Goal: Information Seeking & Learning: Learn about a topic

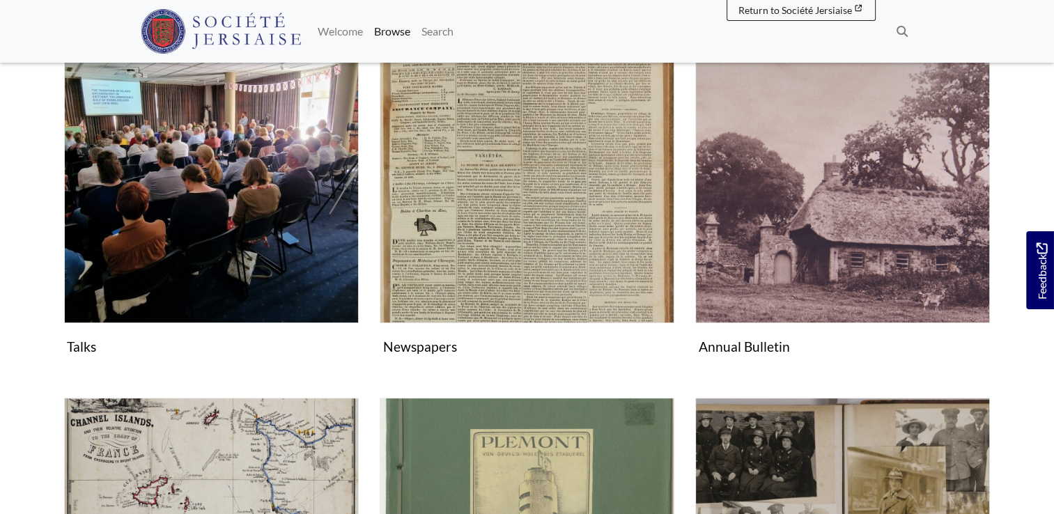
scroll to position [306, 0]
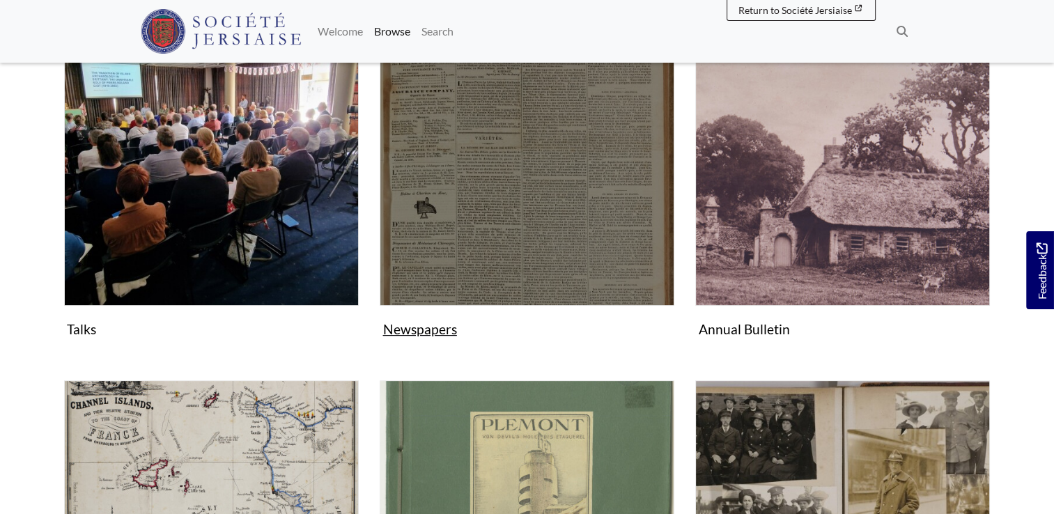
click at [511, 203] on img "Subcollection" at bounding box center [527, 158] width 295 height 295
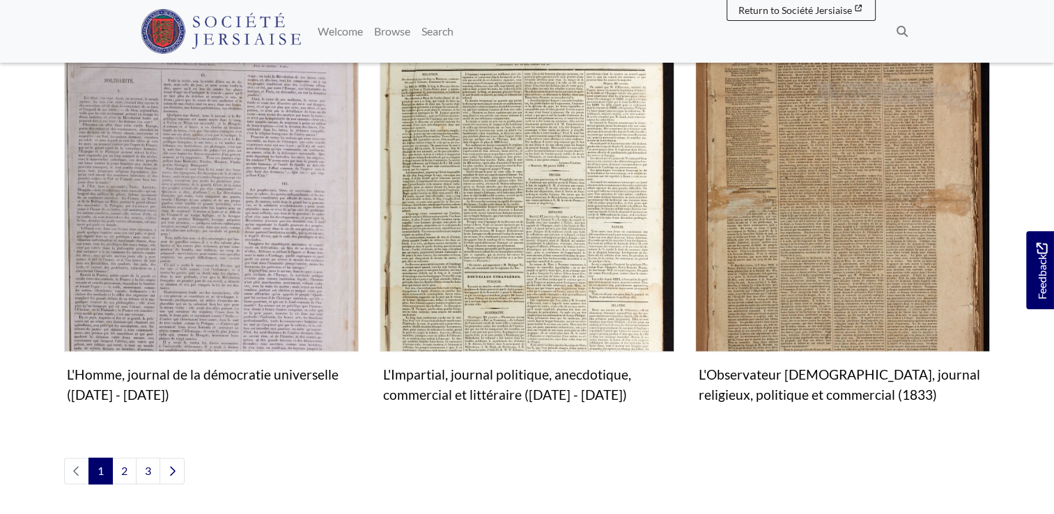
scroll to position [1644, 0]
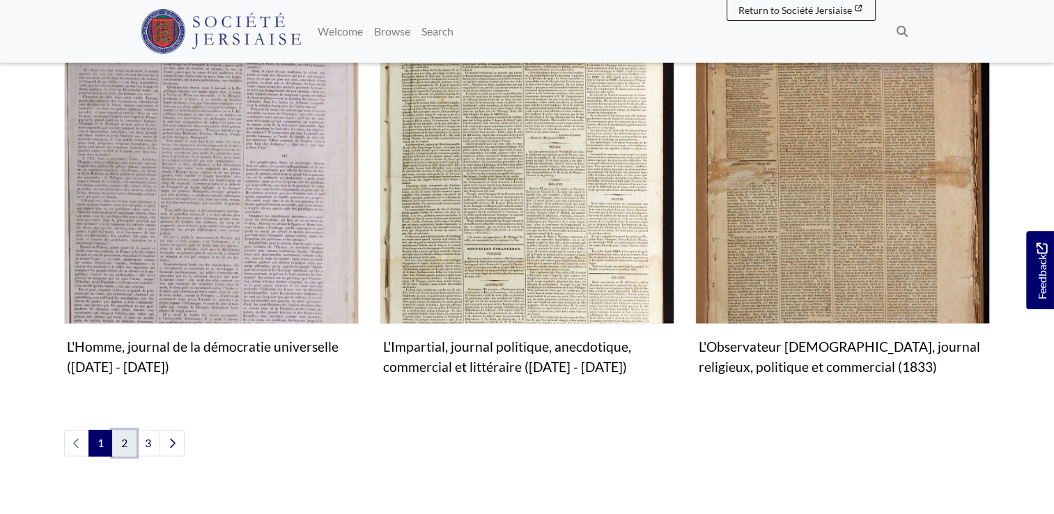
click at [123, 430] on link "2" at bounding box center [124, 443] width 24 height 26
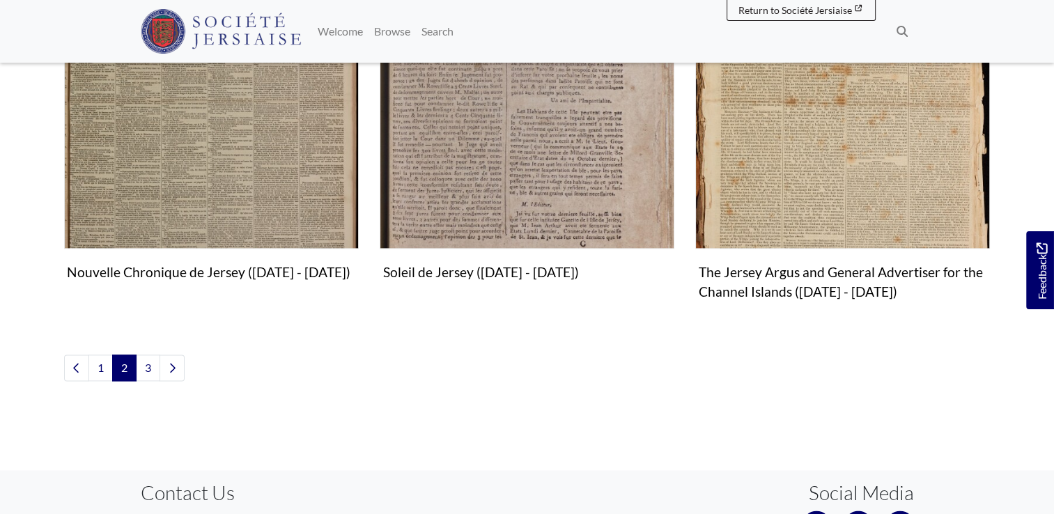
scroll to position [1727, 0]
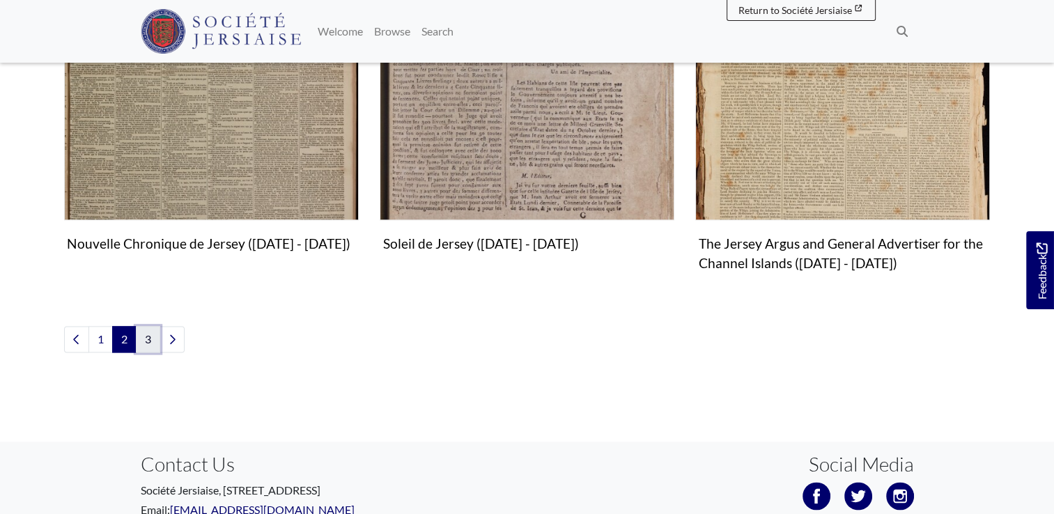
click at [152, 339] on link "3" at bounding box center [148, 339] width 24 height 26
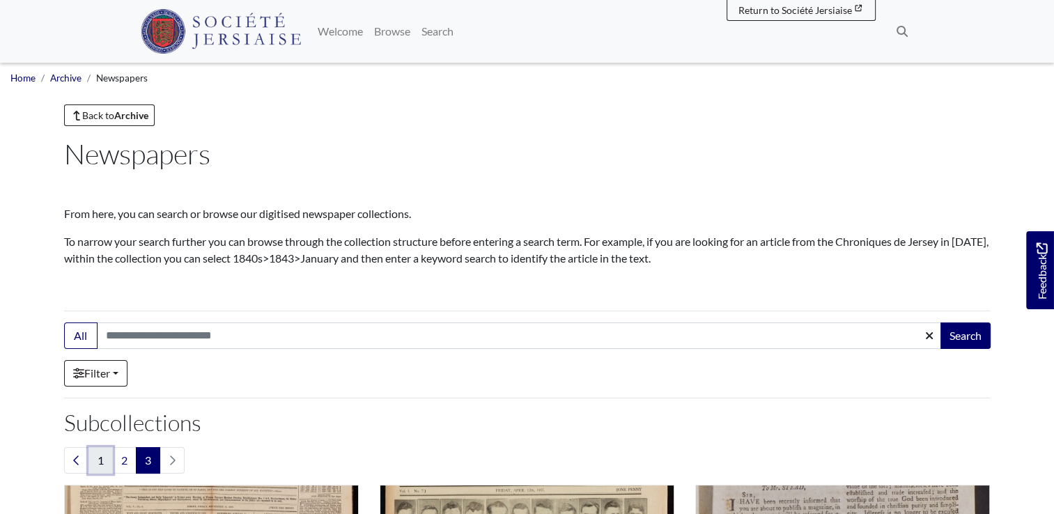
click at [98, 464] on link "1" at bounding box center [100, 460] width 24 height 26
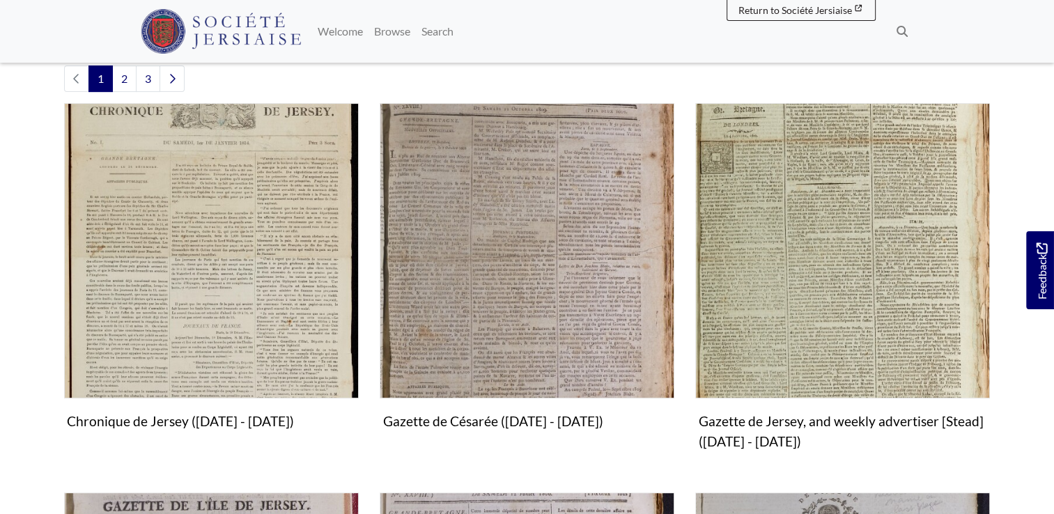
scroll to position [390, 0]
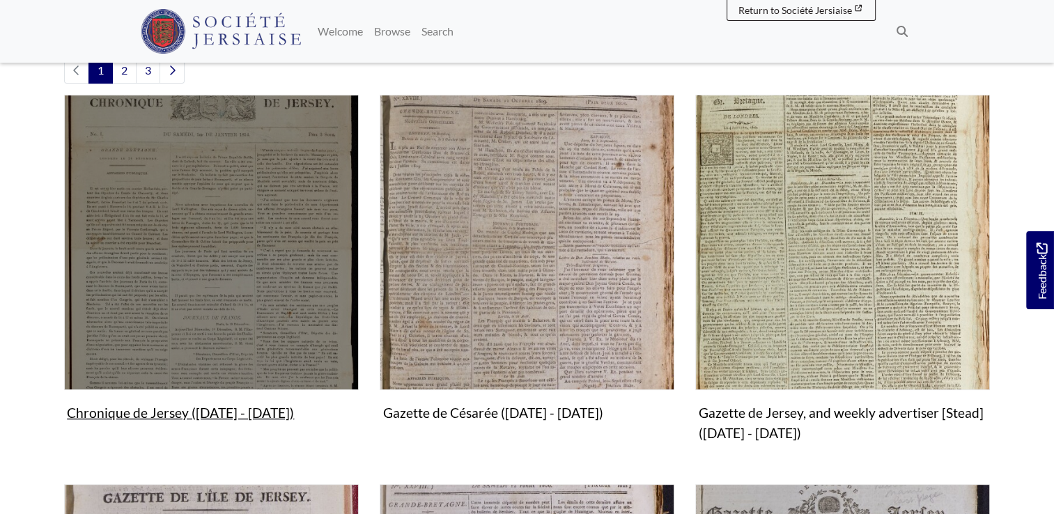
click at [191, 313] on img "Subcollection" at bounding box center [211, 242] width 295 height 295
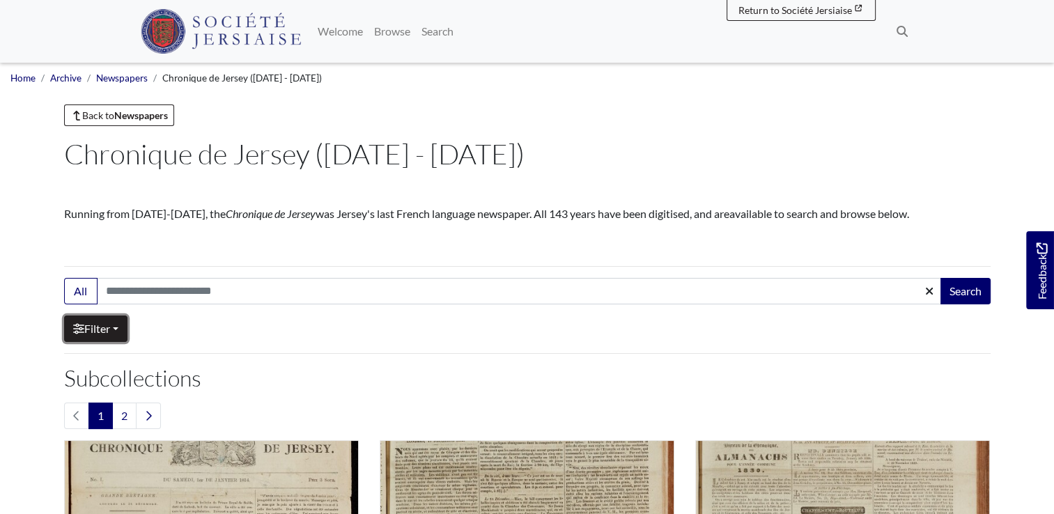
click at [113, 330] on link "Filter" at bounding box center [95, 329] width 63 height 26
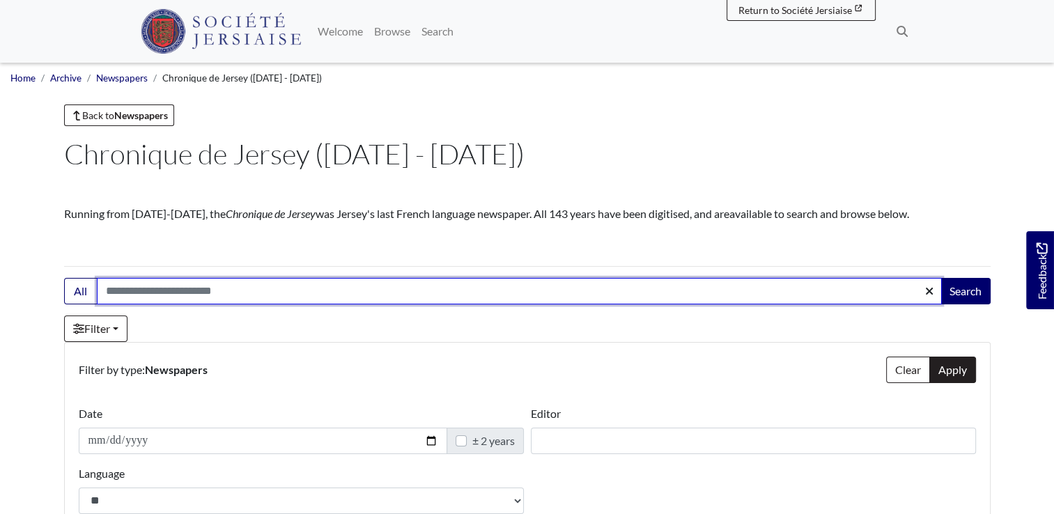
click at [133, 290] on input "Search:" at bounding box center [519, 291] width 845 height 26
type input "**********"
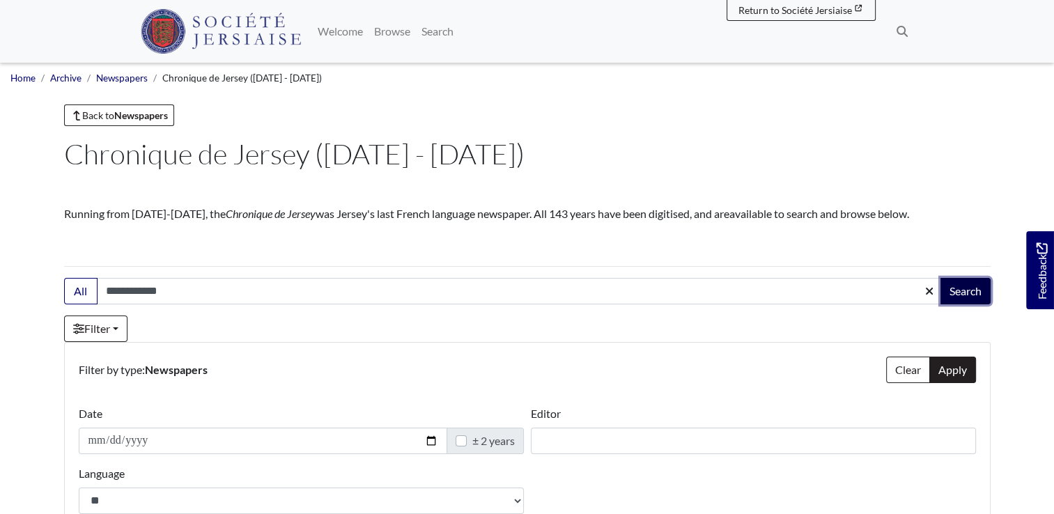
click at [956, 295] on button "Search" at bounding box center [965, 291] width 50 height 26
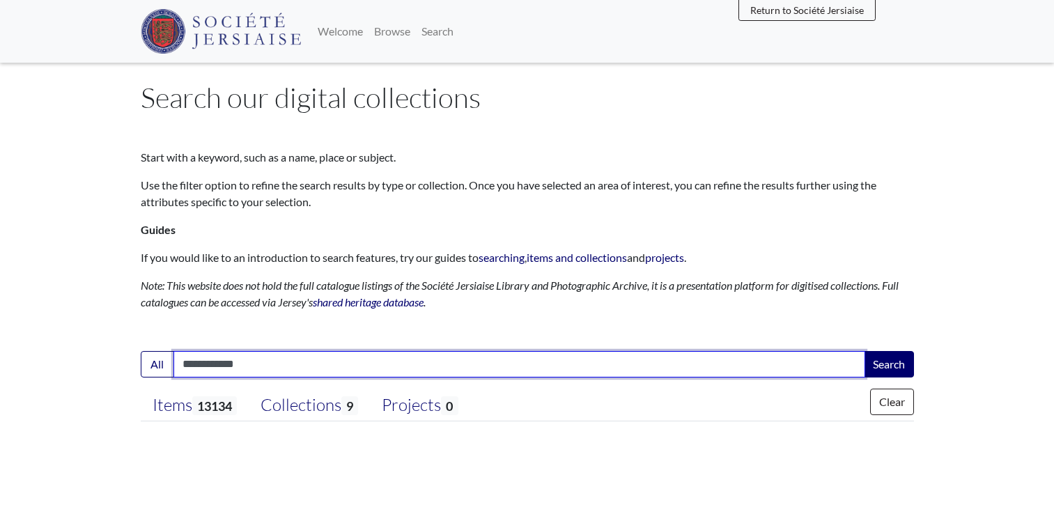
select select "***"
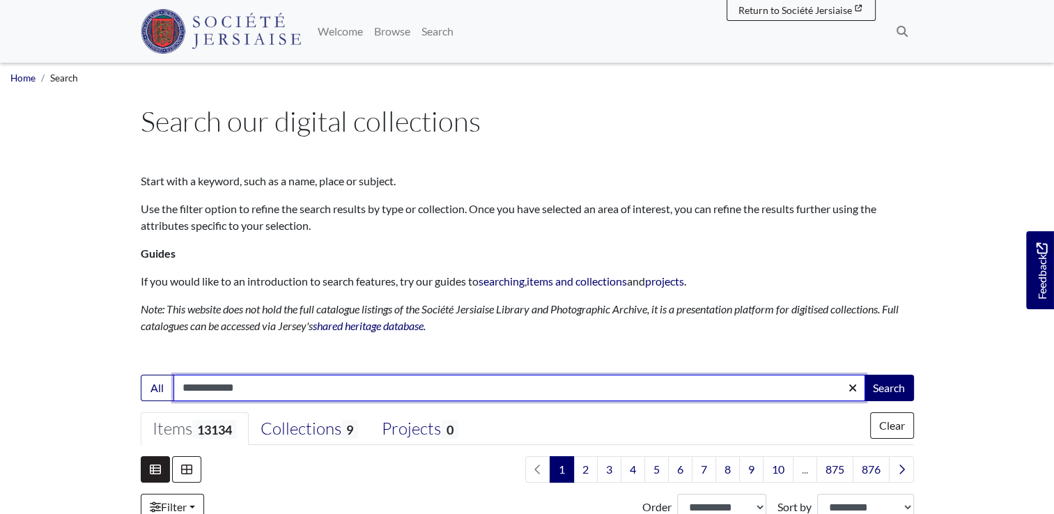
scroll to position [449, 0]
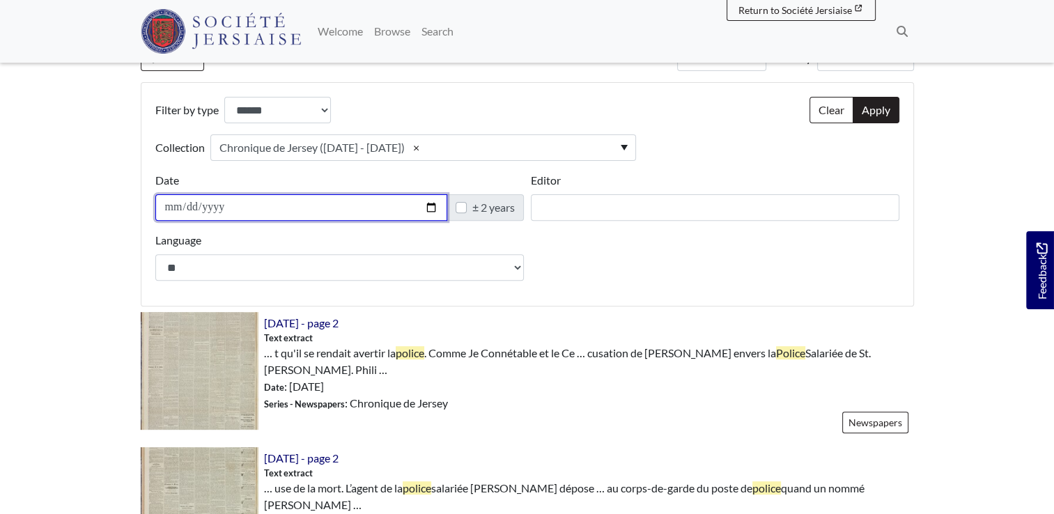
click at [166, 205] on input "Date" at bounding box center [301, 207] width 292 height 26
type input "**********"
click at [472, 207] on label "± 2 years" at bounding box center [493, 207] width 42 height 17
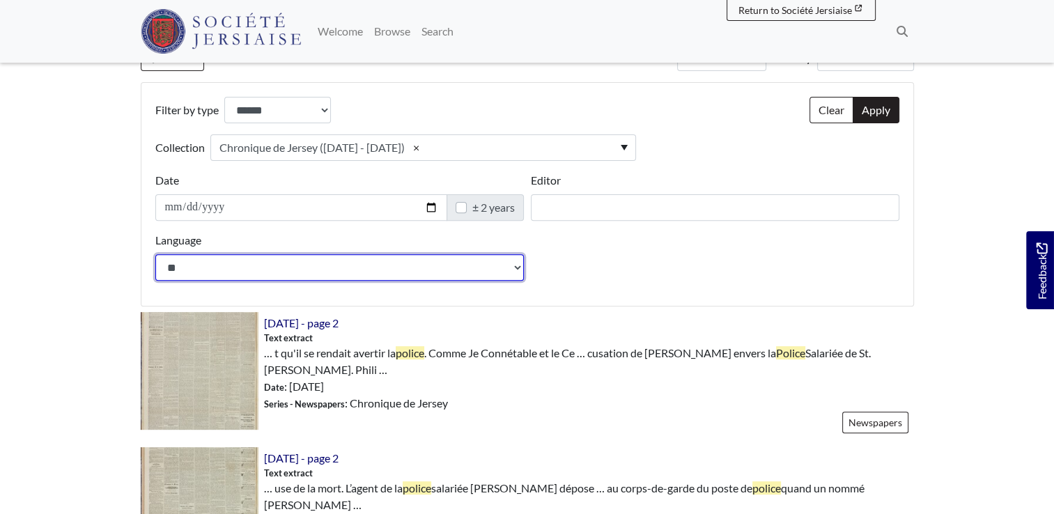
click at [520, 269] on select "**********" at bounding box center [339, 267] width 368 height 26
select select "*******"
click at [155, 254] on select "**********" at bounding box center [339, 267] width 368 height 26
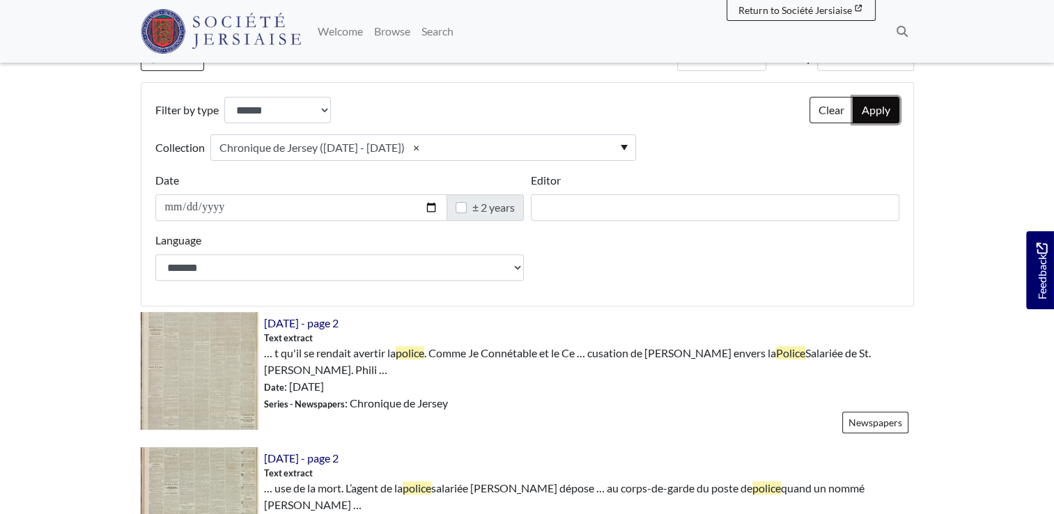
click at [869, 117] on button "Apply" at bounding box center [876, 110] width 47 height 26
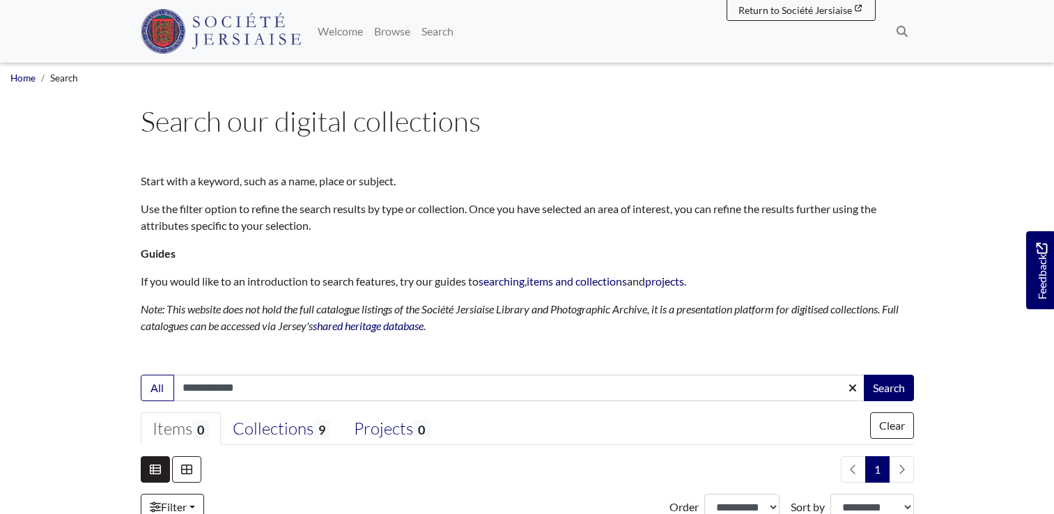
select select "***"
click at [195, 506] on link "Filter" at bounding box center [172, 507] width 63 height 26
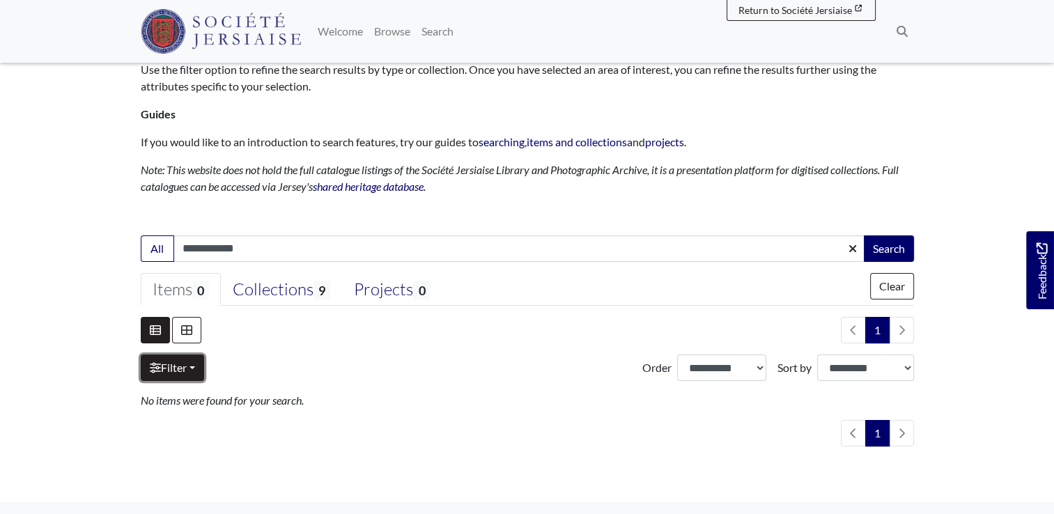
scroll to position [167, 0]
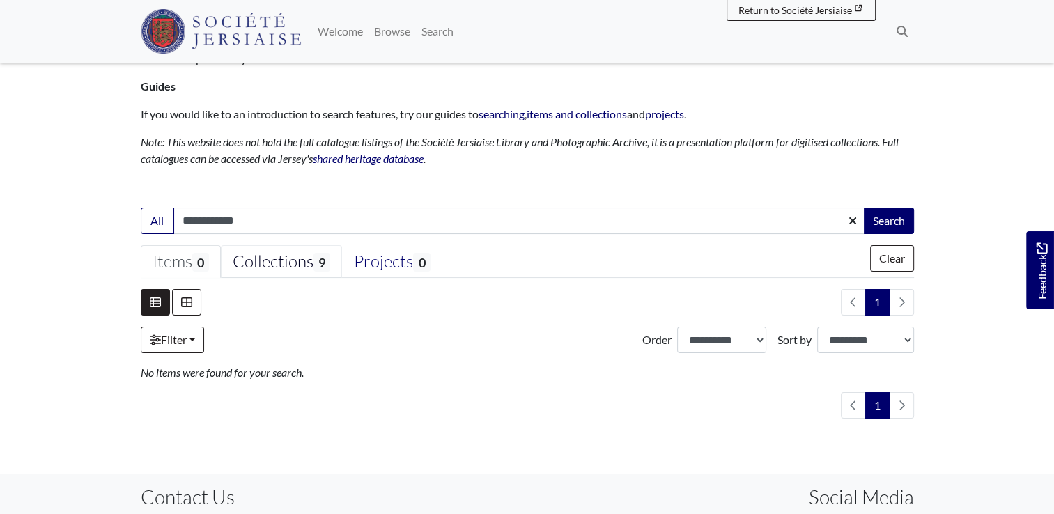
click at [281, 266] on div "Collections 9" at bounding box center [282, 261] width 98 height 21
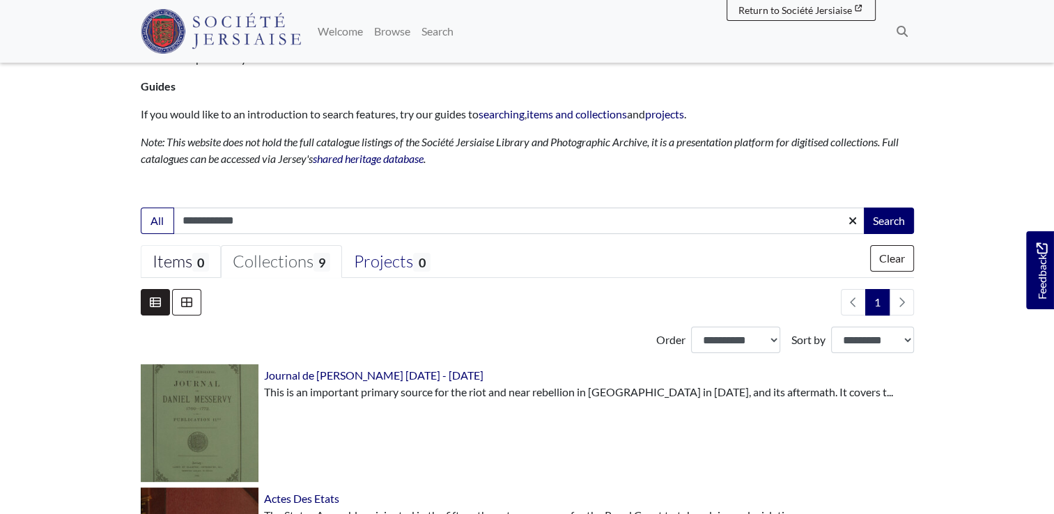
click at [181, 262] on div "Items 0" at bounding box center [181, 261] width 56 height 21
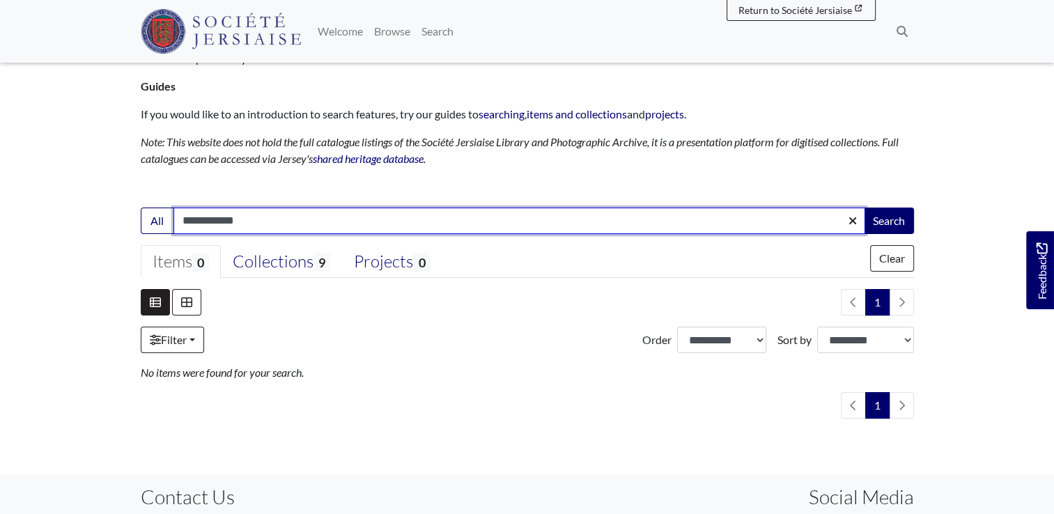
click at [182, 224] on input "**********" at bounding box center [519, 221] width 692 height 26
type input "*****"
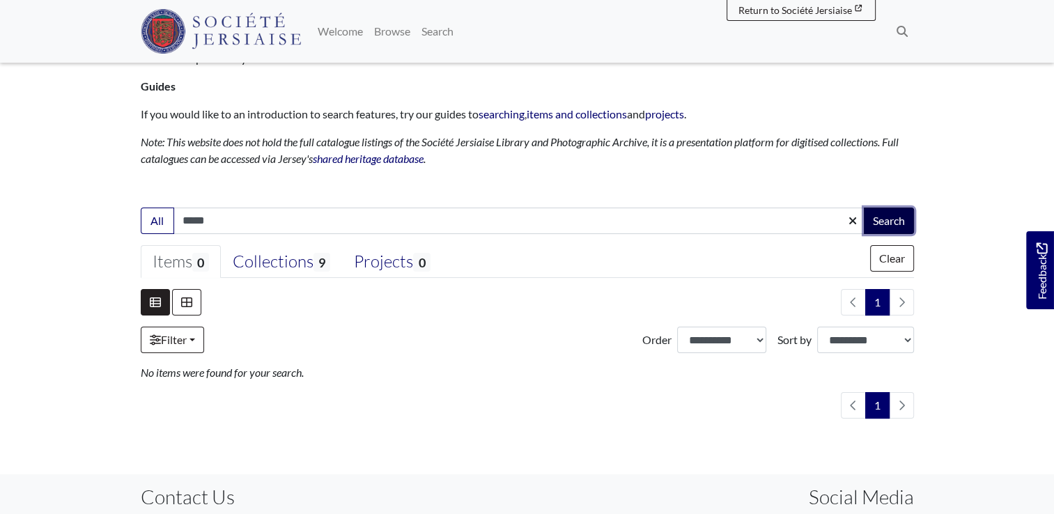
click at [866, 225] on button "Search" at bounding box center [889, 221] width 50 height 26
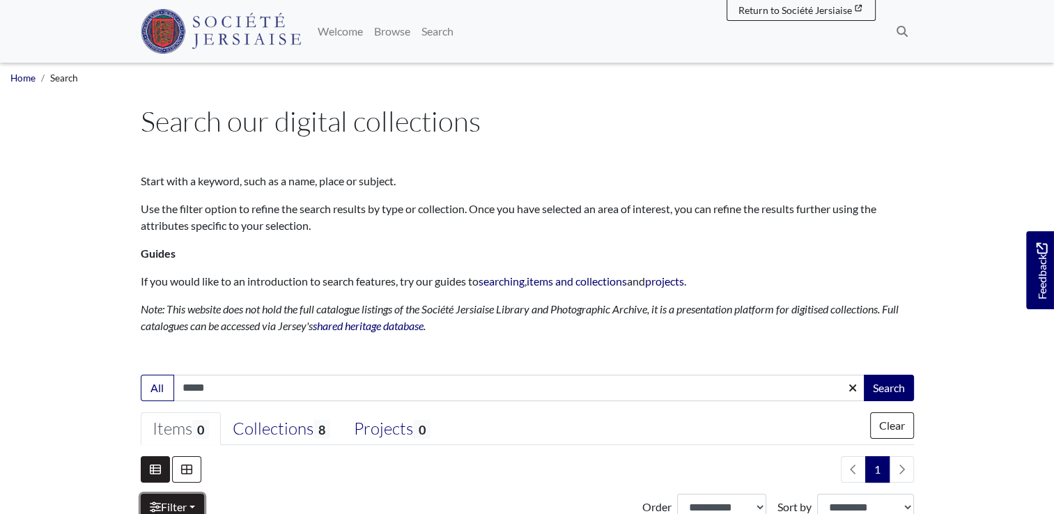
click at [179, 508] on link "Filter" at bounding box center [172, 507] width 63 height 26
click at [892, 440] on ul "Items 0 Collections 8 0" at bounding box center [527, 428] width 773 height 33
click at [887, 428] on button "Clear" at bounding box center [892, 425] width 44 height 26
select select
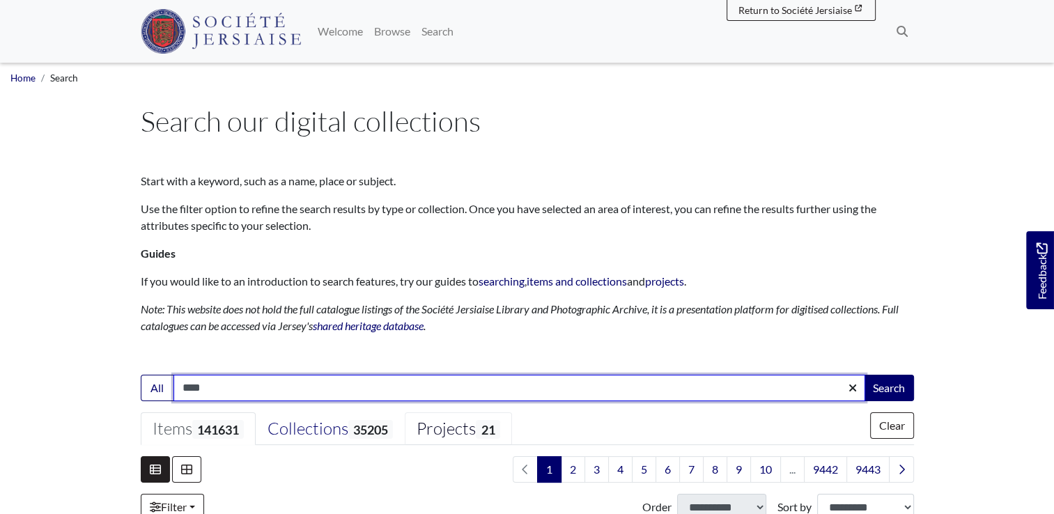
type input "****"
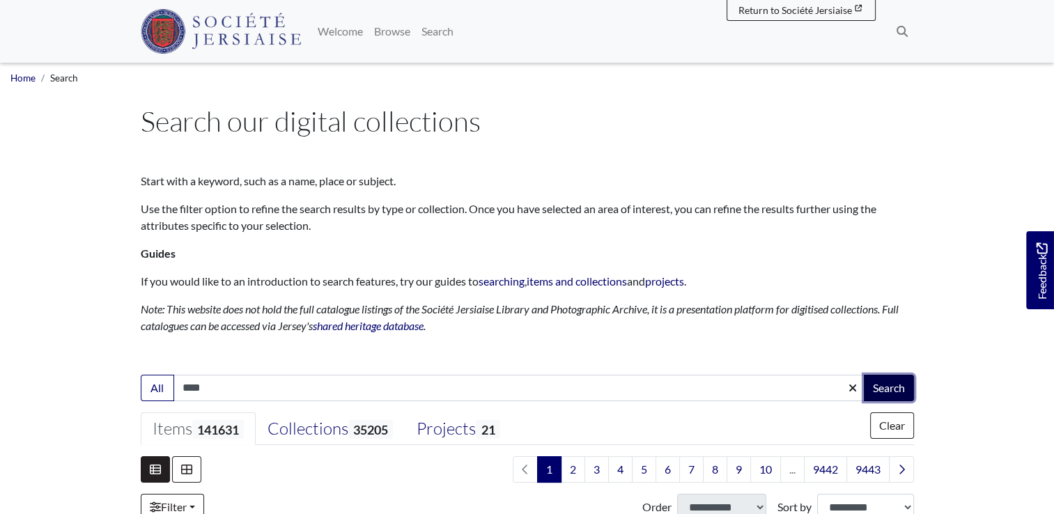
click at [878, 383] on button "Search" at bounding box center [889, 388] width 50 height 26
click at [886, 391] on button "Search" at bounding box center [889, 388] width 50 height 26
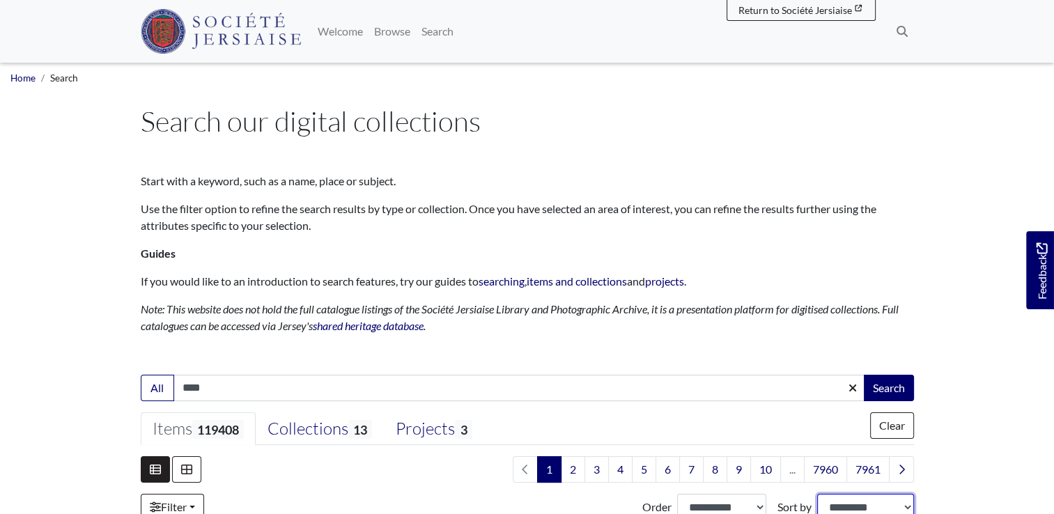
scroll to position [6, 0]
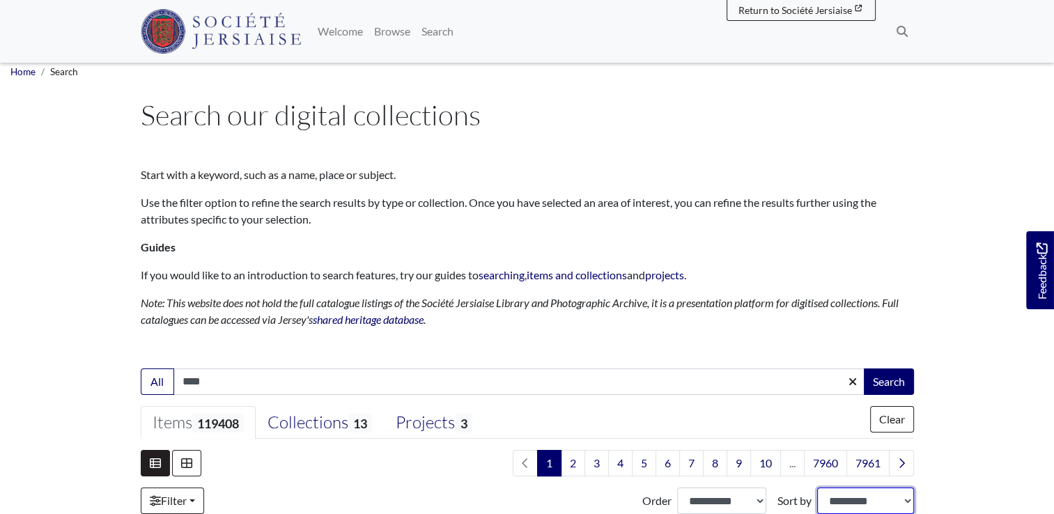
click at [849, 511] on select "**********" at bounding box center [865, 501] width 96 height 26
select select "*****"
click at [817, 488] on select "**********" at bounding box center [865, 501] width 96 height 26
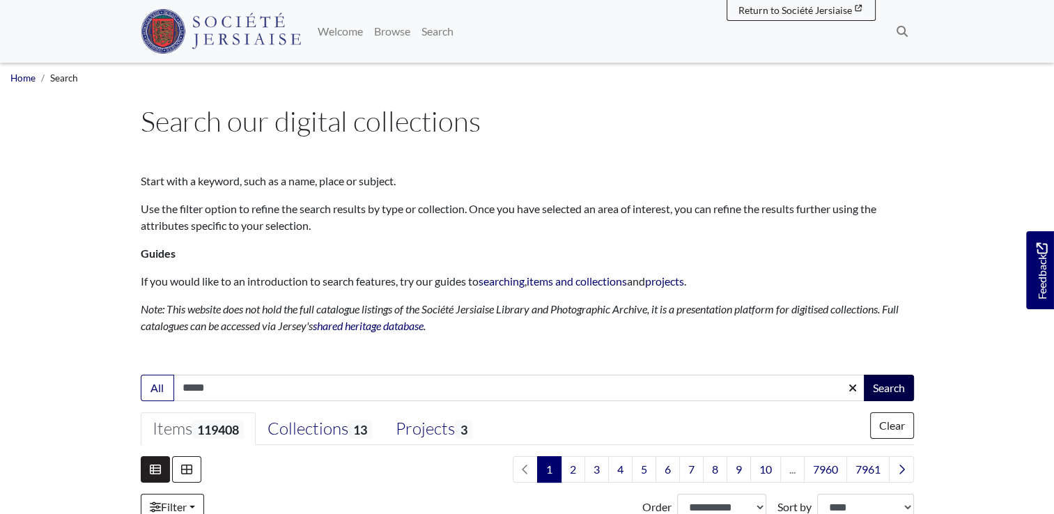
type input "*****"
click at [901, 394] on button "Search" at bounding box center [889, 388] width 50 height 26
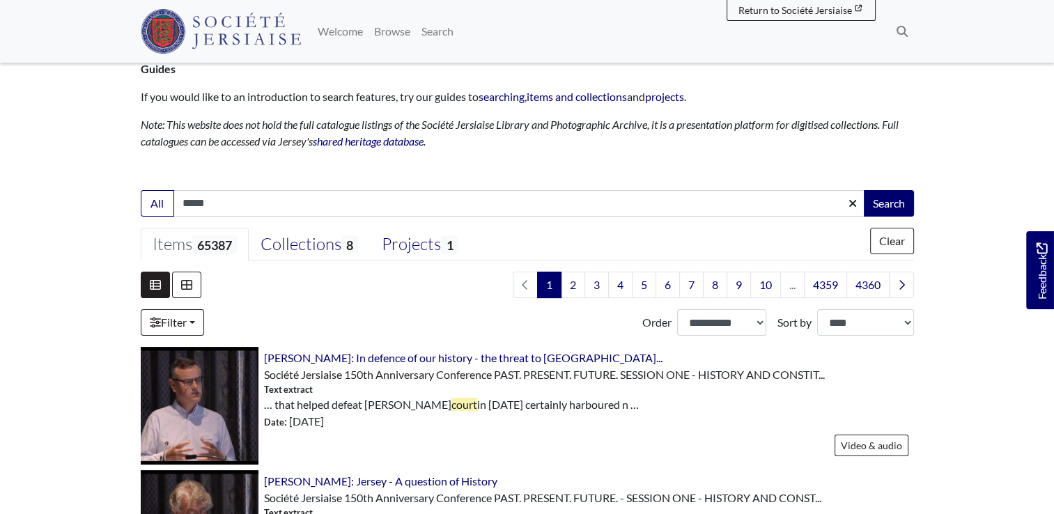
scroll to position [195, 0]
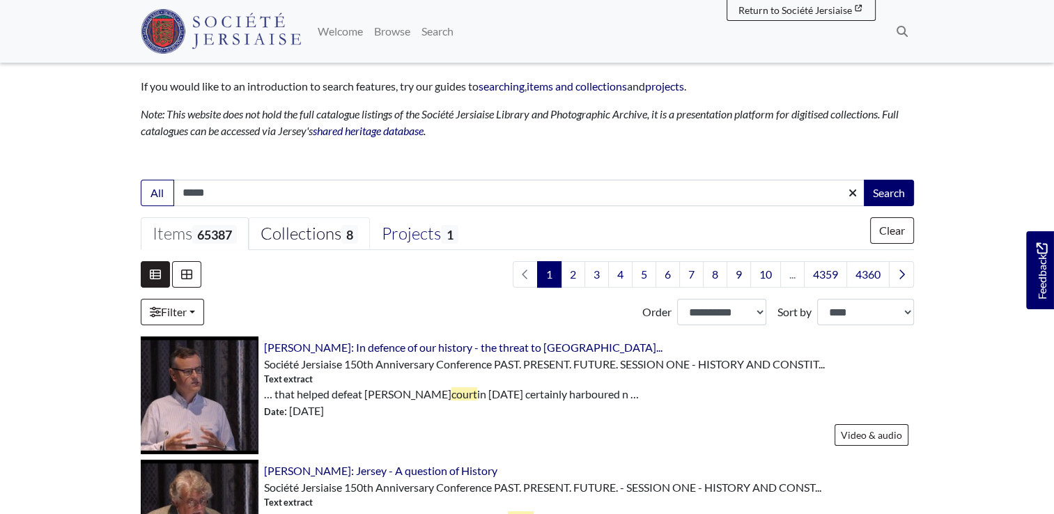
click at [334, 240] on div "Collections 8" at bounding box center [309, 234] width 98 height 21
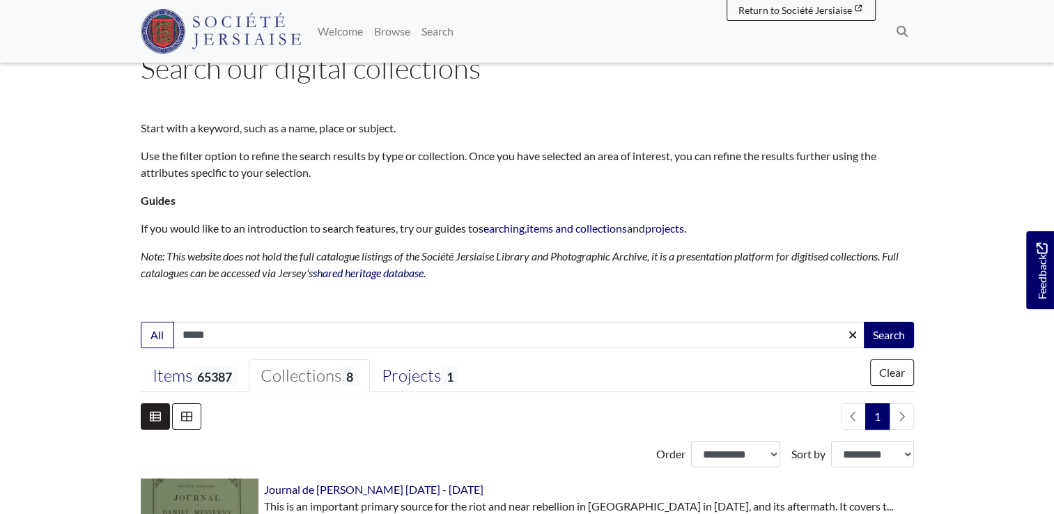
scroll to position [0, 0]
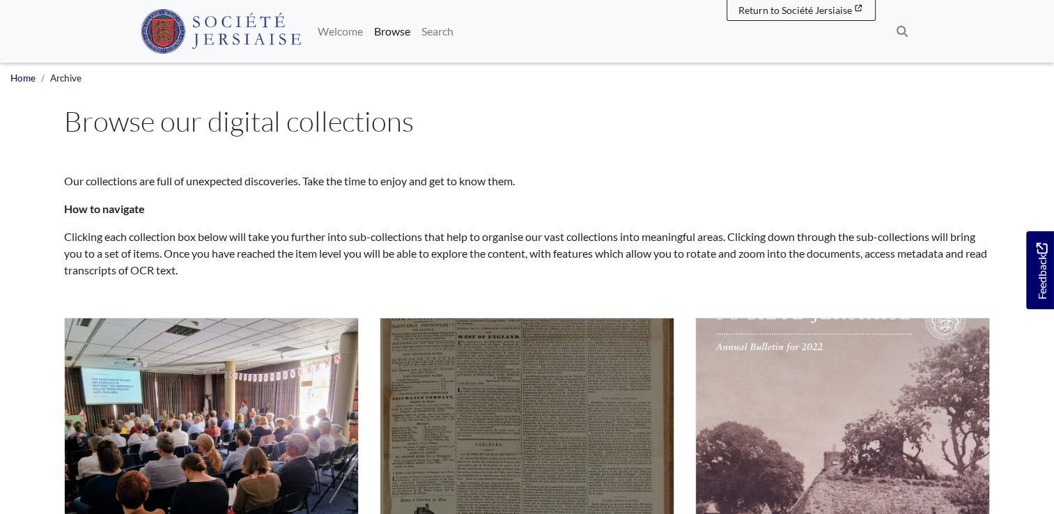
click at [557, 439] on img "Subcollection" at bounding box center [527, 465] width 295 height 295
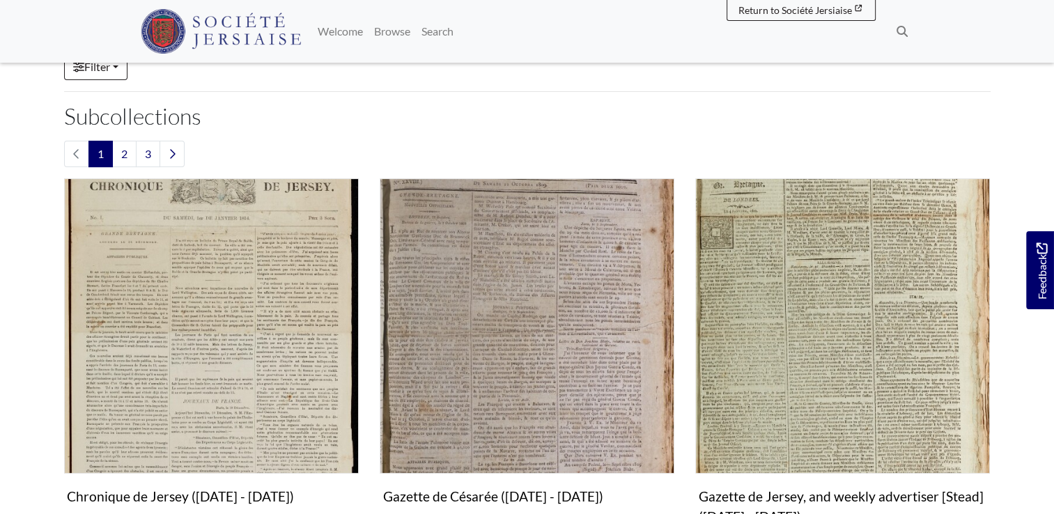
scroll to position [334, 0]
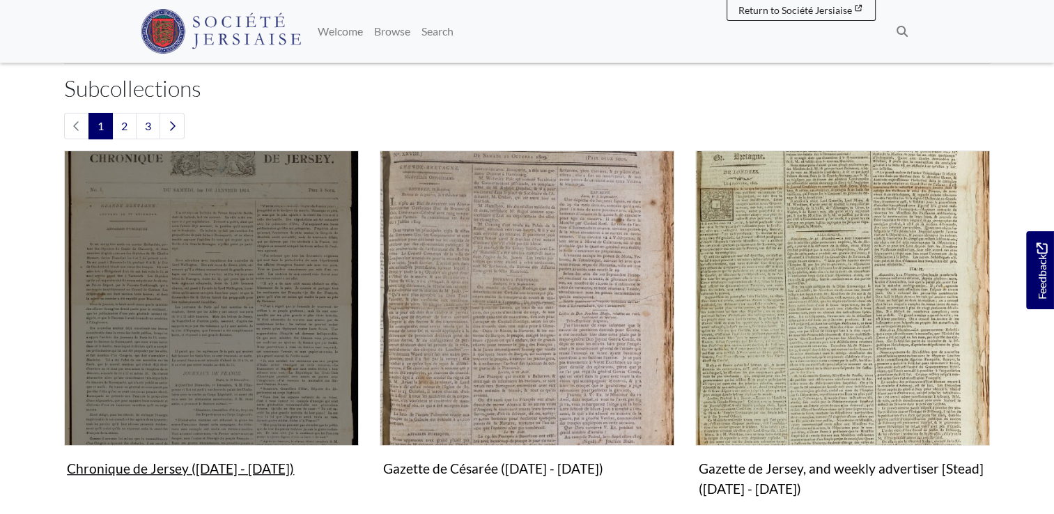
click at [273, 368] on img "Subcollection" at bounding box center [211, 297] width 295 height 295
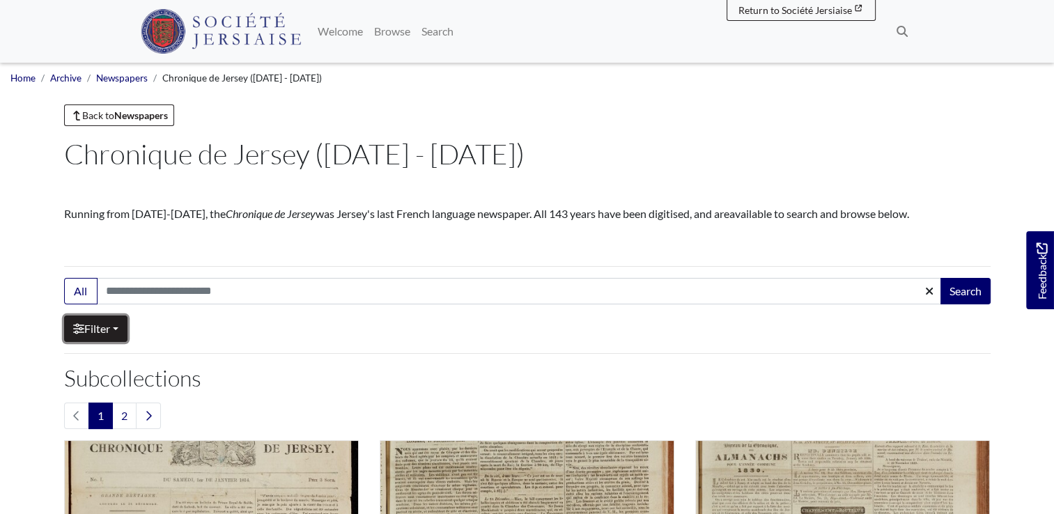
click at [123, 336] on link "Filter" at bounding box center [95, 329] width 63 height 26
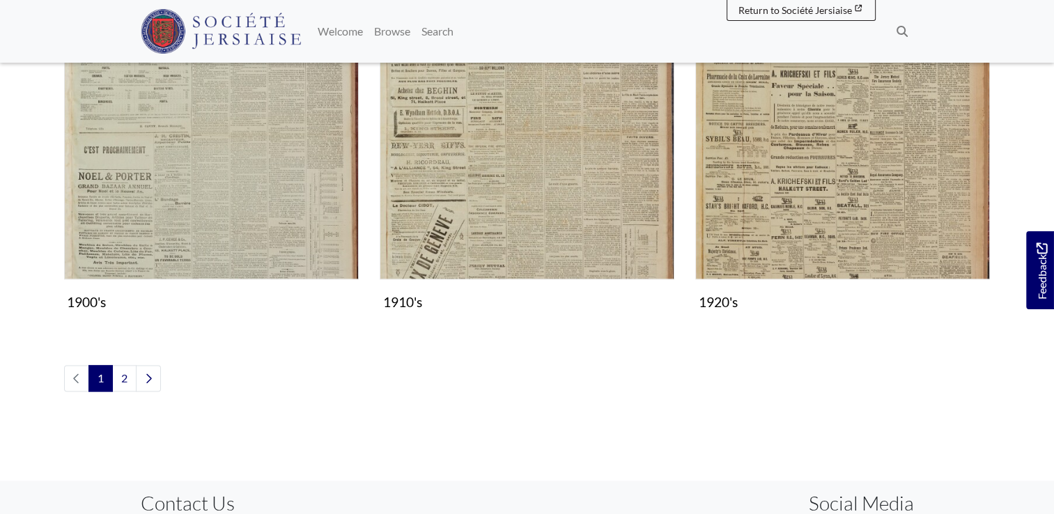
scroll to position [1798, 0]
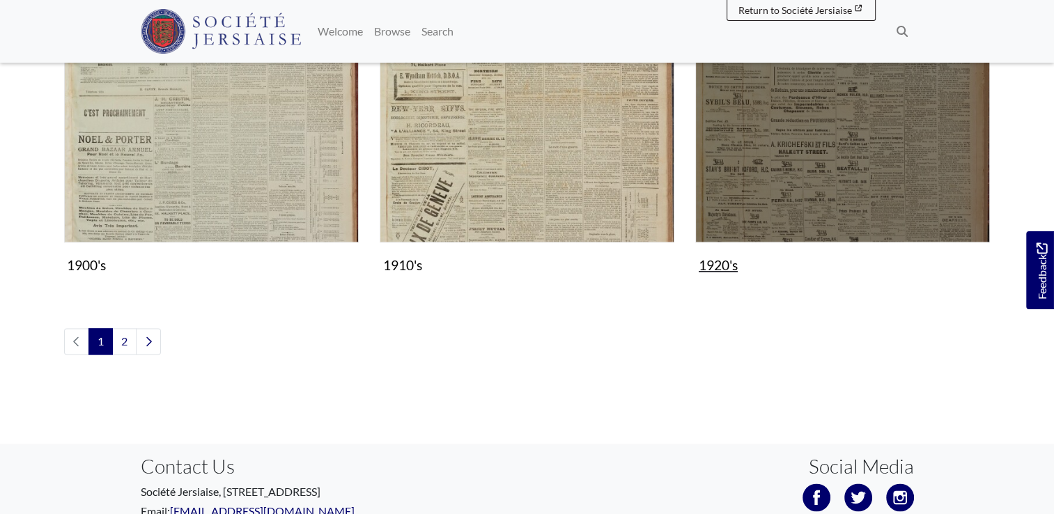
click at [902, 221] on img "Subcollection" at bounding box center [842, 95] width 295 height 295
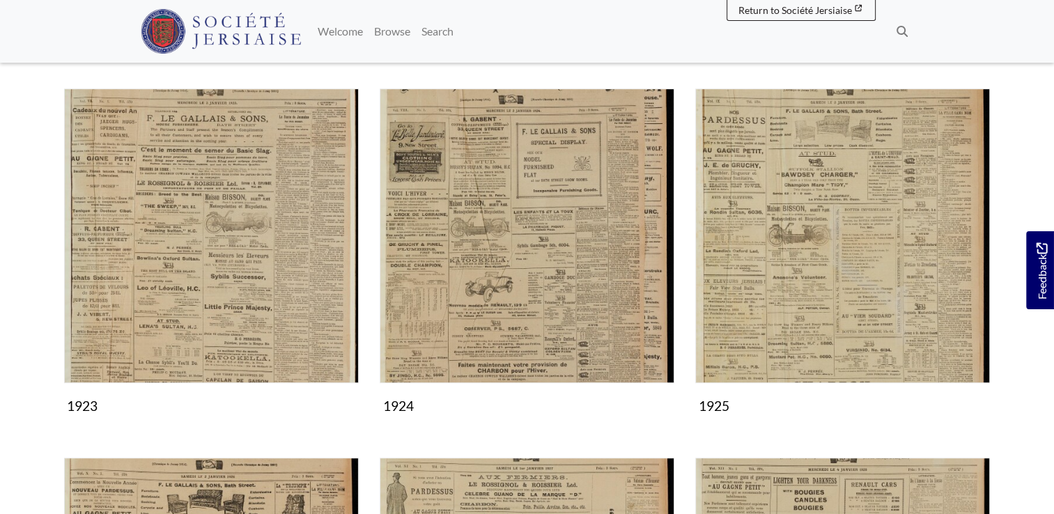
scroll to position [585, 0]
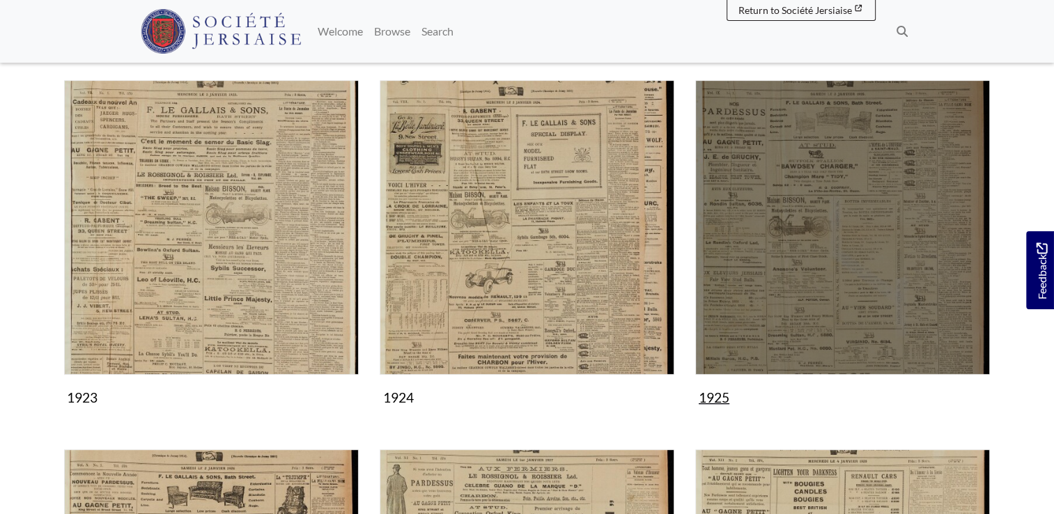
drag, startPoint x: 0, startPoint y: 0, endPoint x: 902, endPoint y: 221, distance: 928.8
click at [902, 221] on img "Subcollection" at bounding box center [842, 227] width 295 height 295
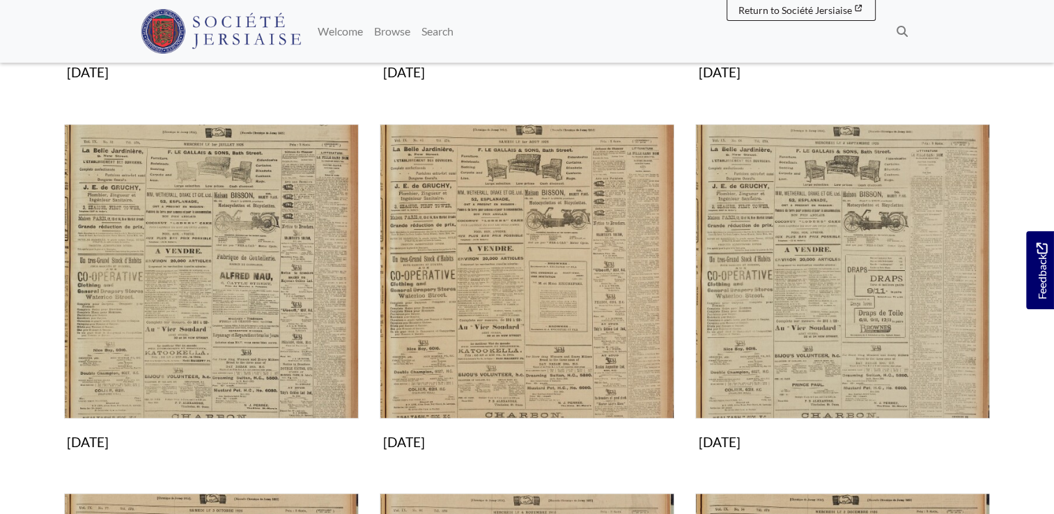
scroll to position [919, 0]
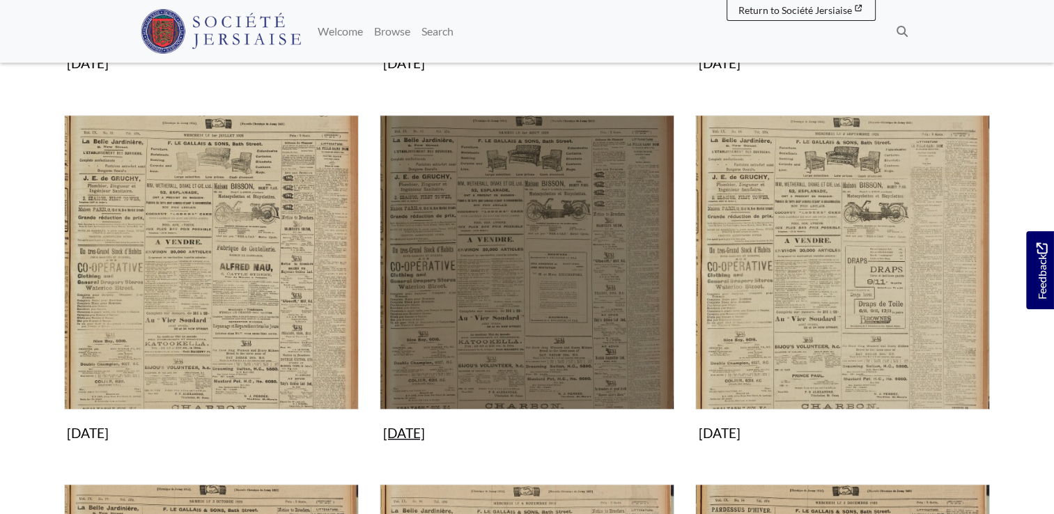
click at [562, 336] on img "Subcollection" at bounding box center [527, 262] width 295 height 295
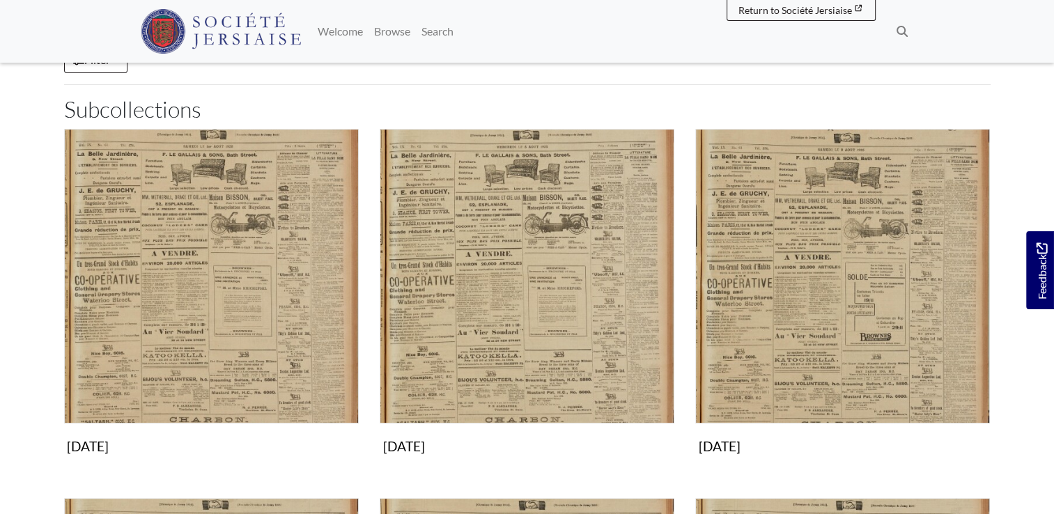
scroll to position [195, 0]
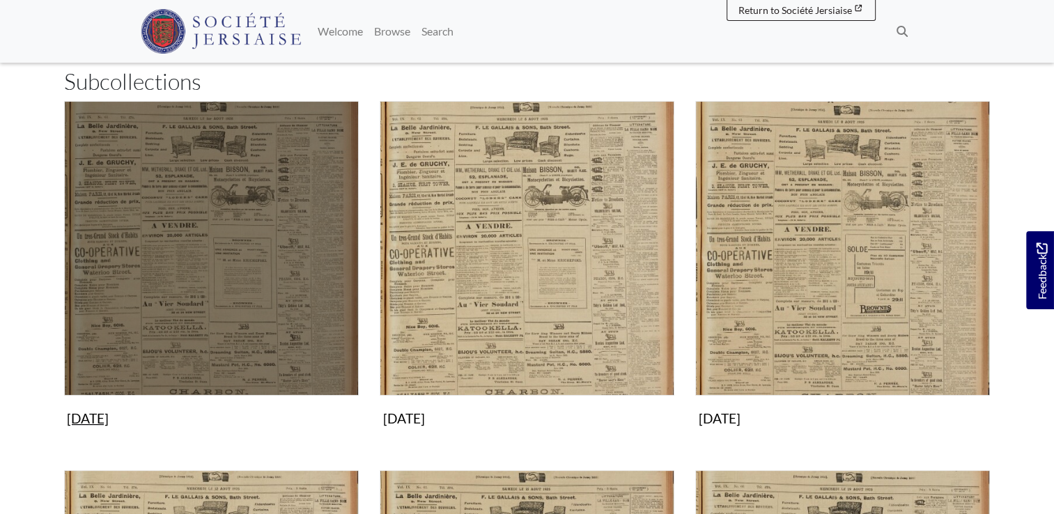
click at [306, 322] on img "Subcollection" at bounding box center [211, 248] width 295 height 295
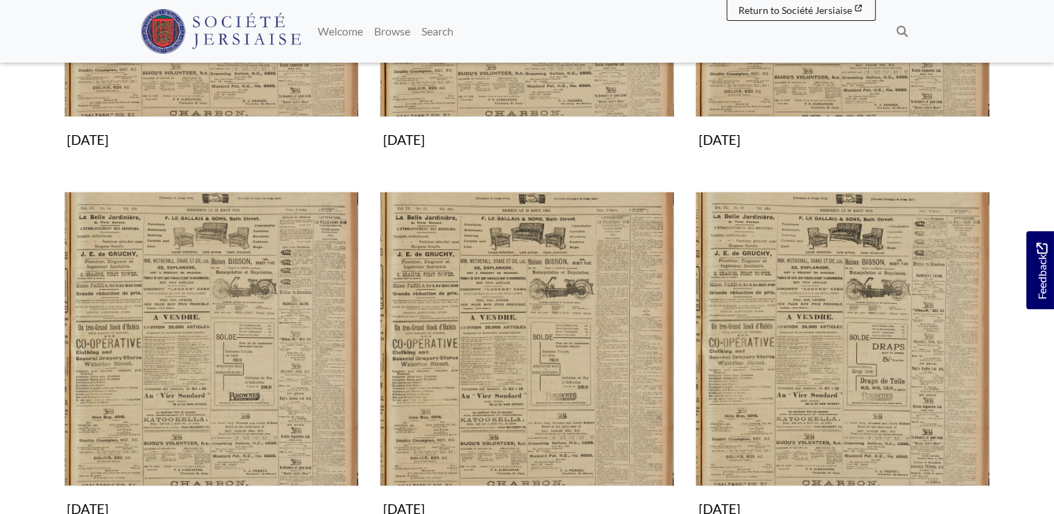
scroll to position [501, 0]
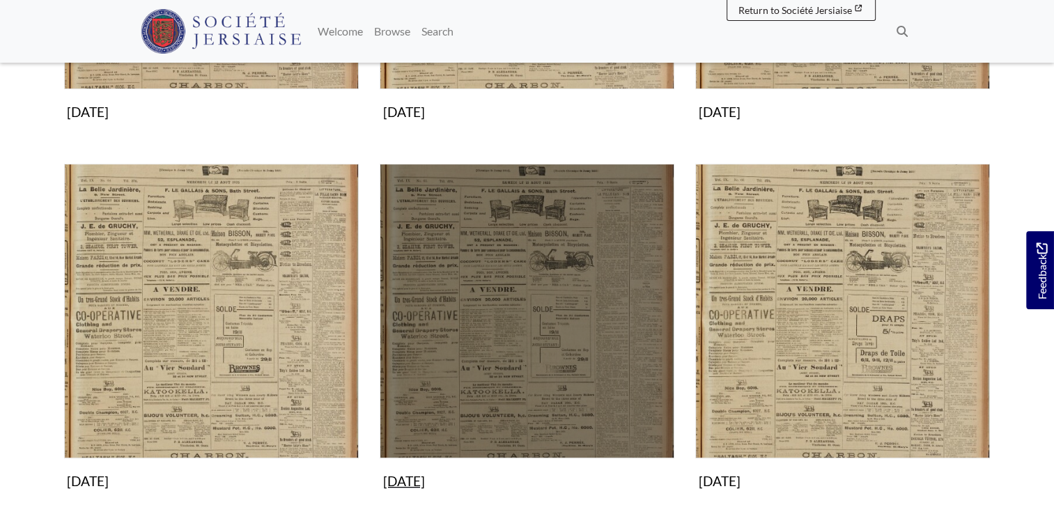
click at [458, 327] on img "Subcollection" at bounding box center [527, 311] width 295 height 295
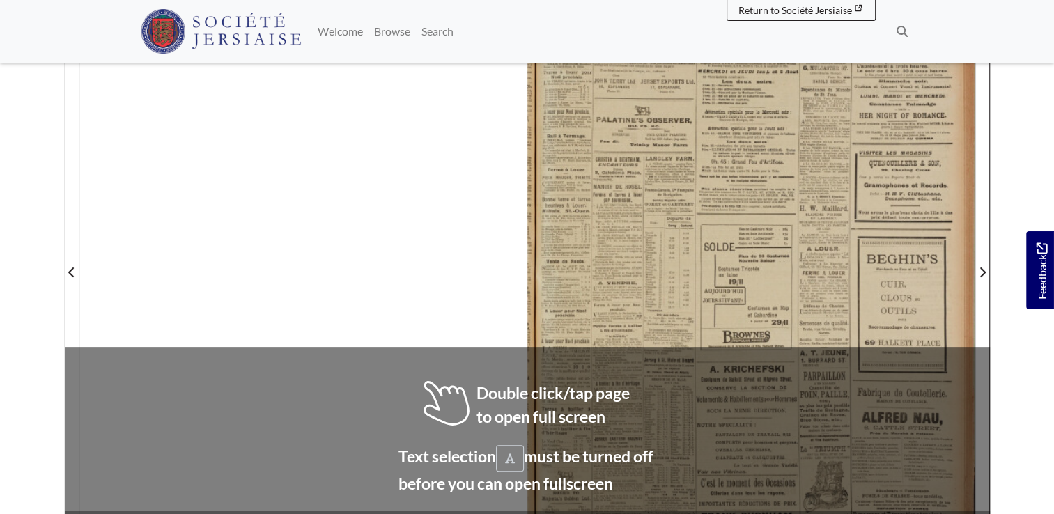
scroll to position [279, 0]
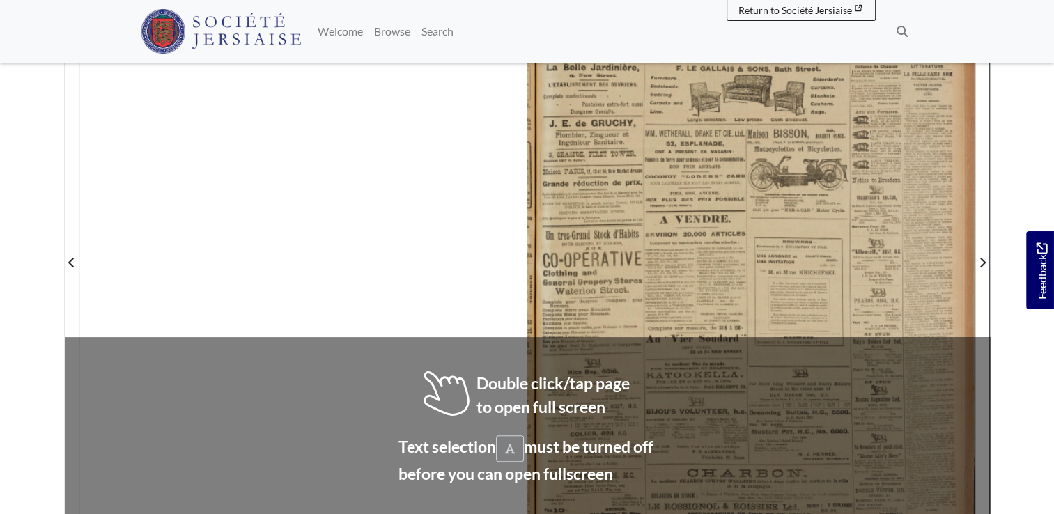
click at [276, 375] on div at bounding box center [526, 253] width 894 height 632
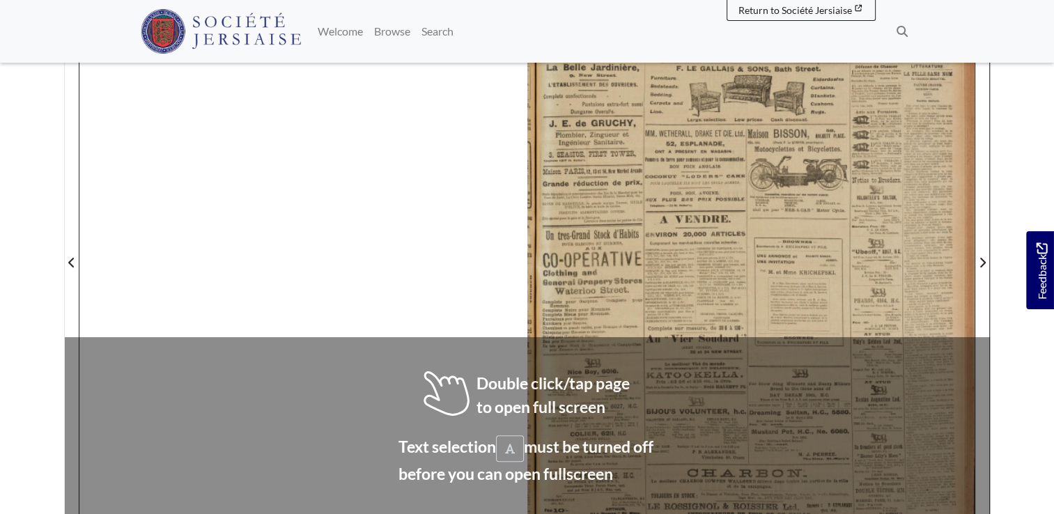
click at [276, 375] on div at bounding box center [526, 253] width 894 height 632
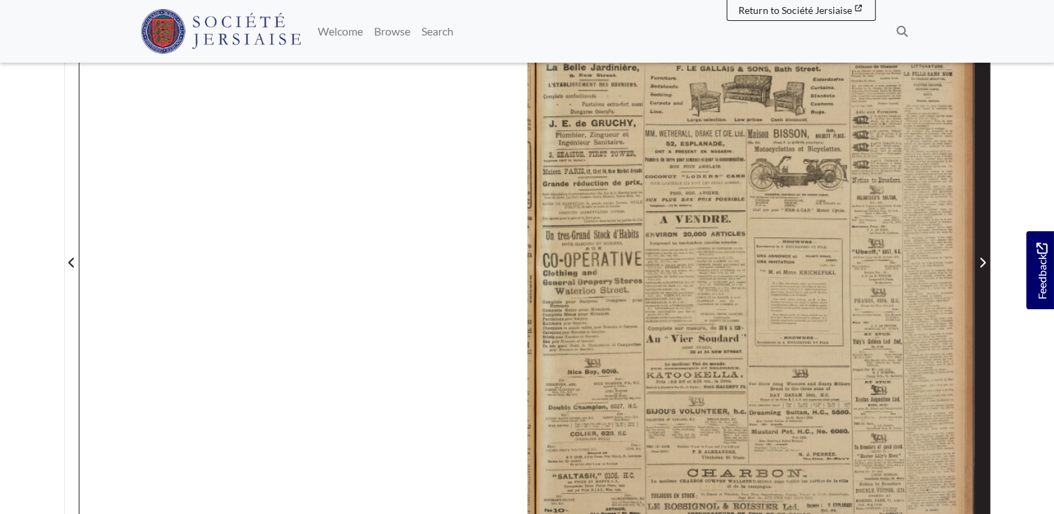
click at [986, 260] on span "Next Page" at bounding box center [982, 262] width 14 height 17
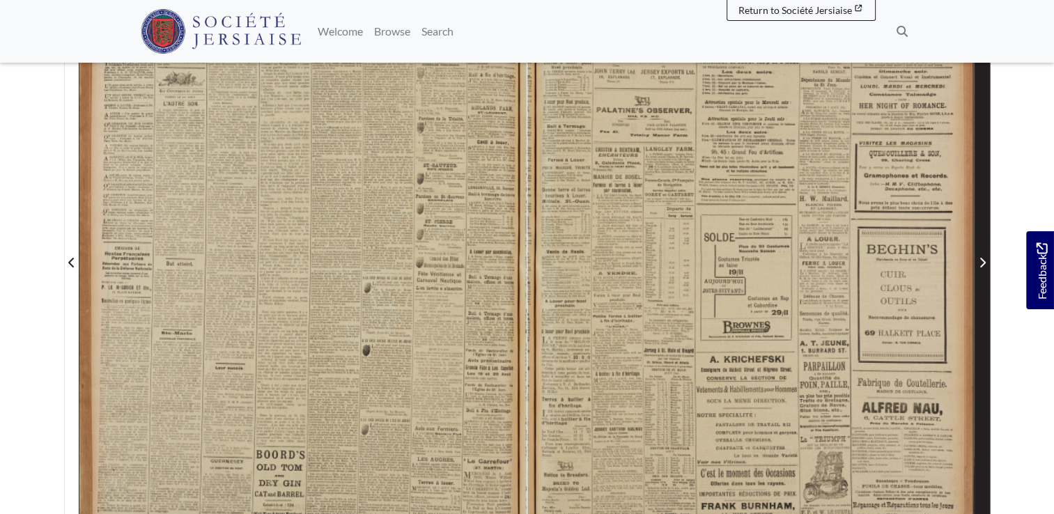
click at [977, 266] on span "Next Page" at bounding box center [982, 262] width 14 height 17
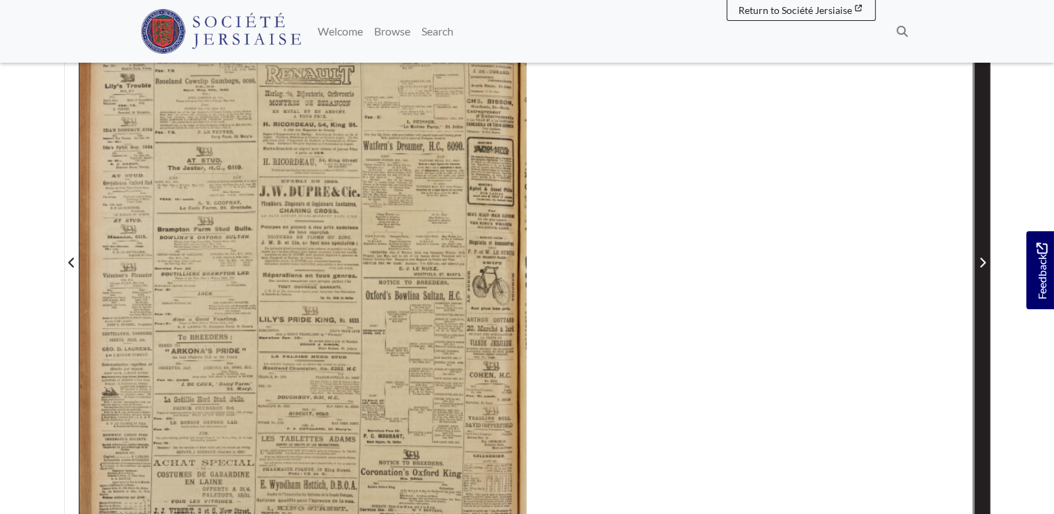
click at [977, 266] on span "Next Page" at bounding box center [982, 262] width 14 height 17
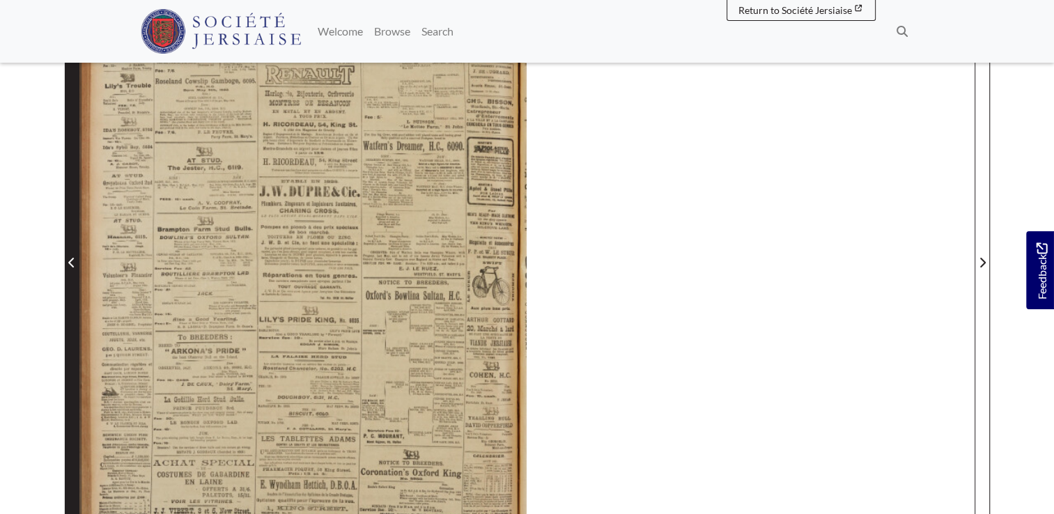
click at [69, 261] on icon "Previous Page" at bounding box center [71, 263] width 6 height 10
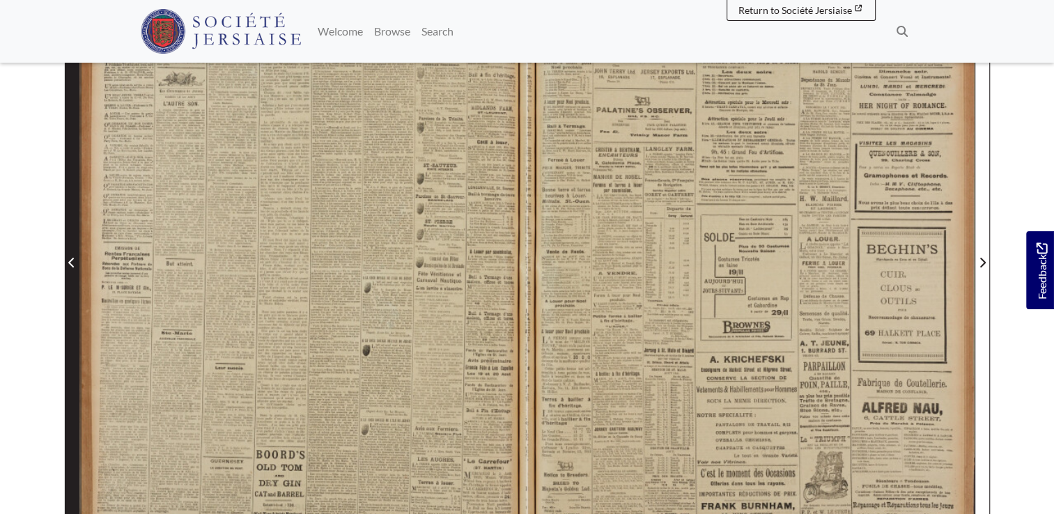
click at [69, 261] on icon "Previous Page" at bounding box center [71, 263] width 6 height 10
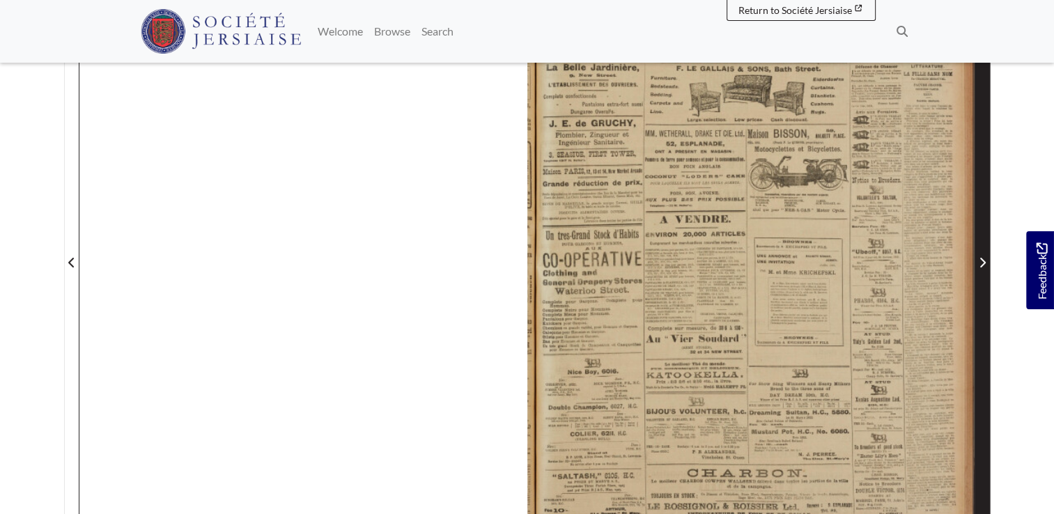
click at [982, 257] on icon "Next Page" at bounding box center [982, 262] width 7 height 11
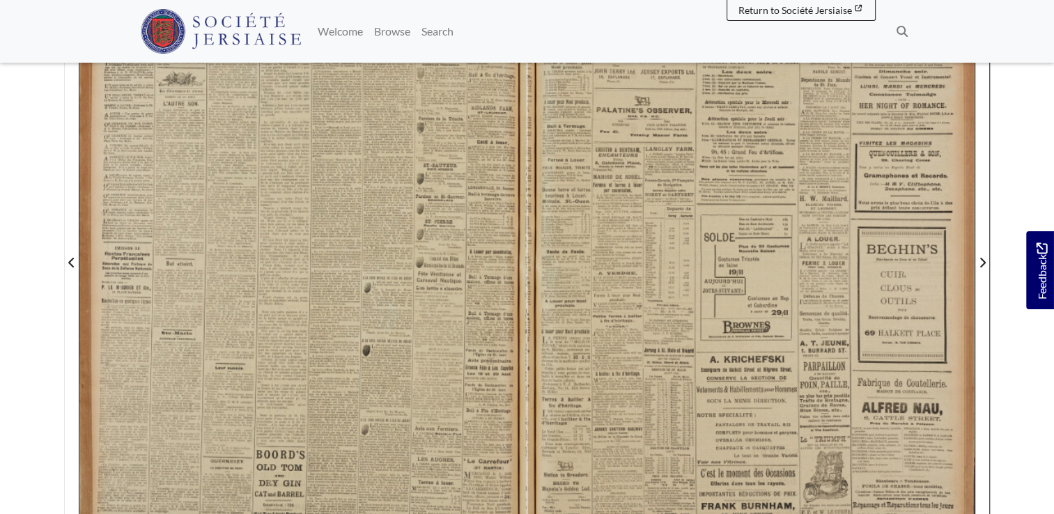
click at [376, 297] on div at bounding box center [302, 253] width 447 height 632
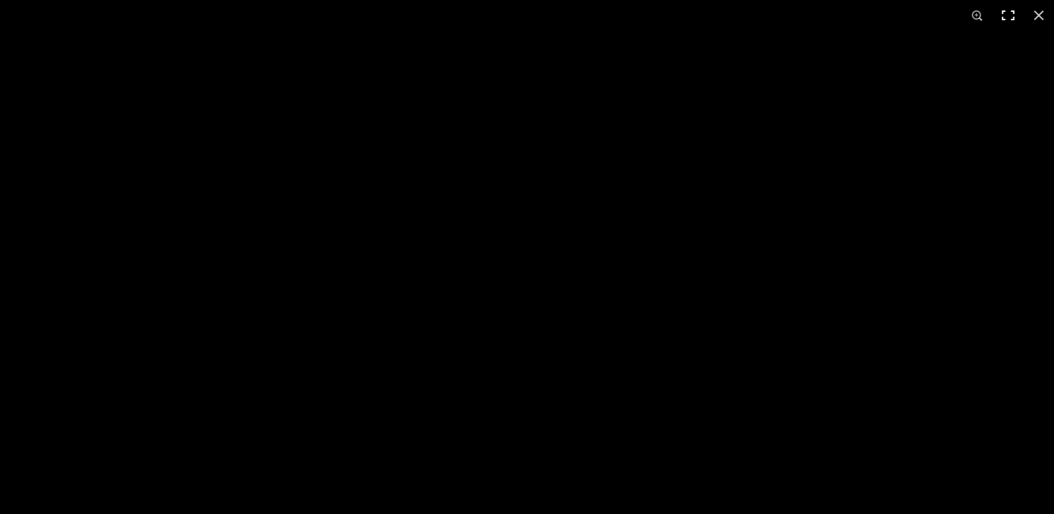
click at [1004, 18] on button at bounding box center [1008, 15] width 31 height 31
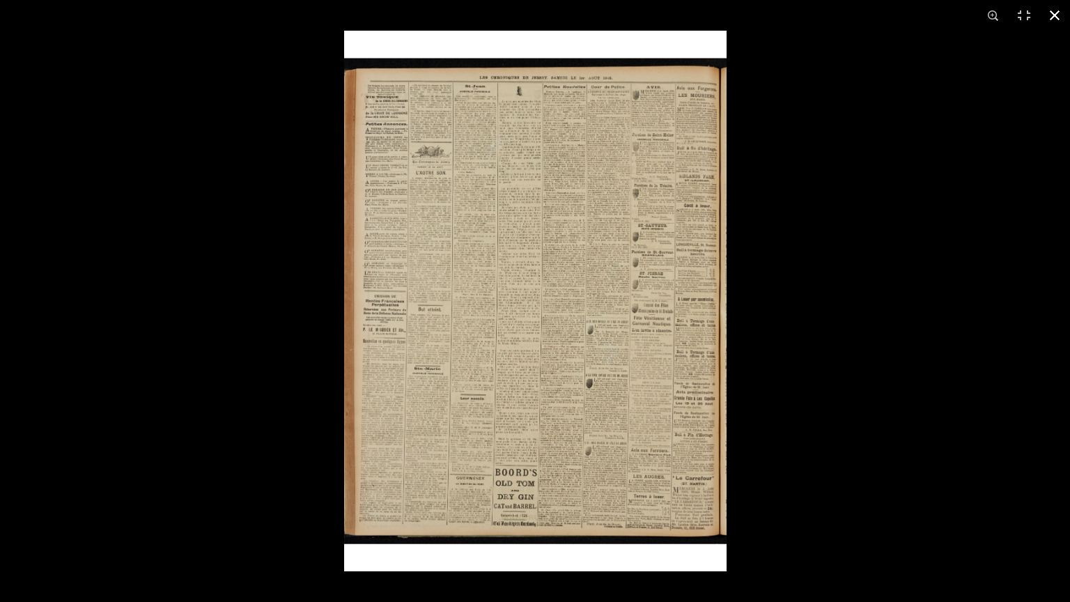
click at [1048, 17] on button at bounding box center [1054, 15] width 31 height 31
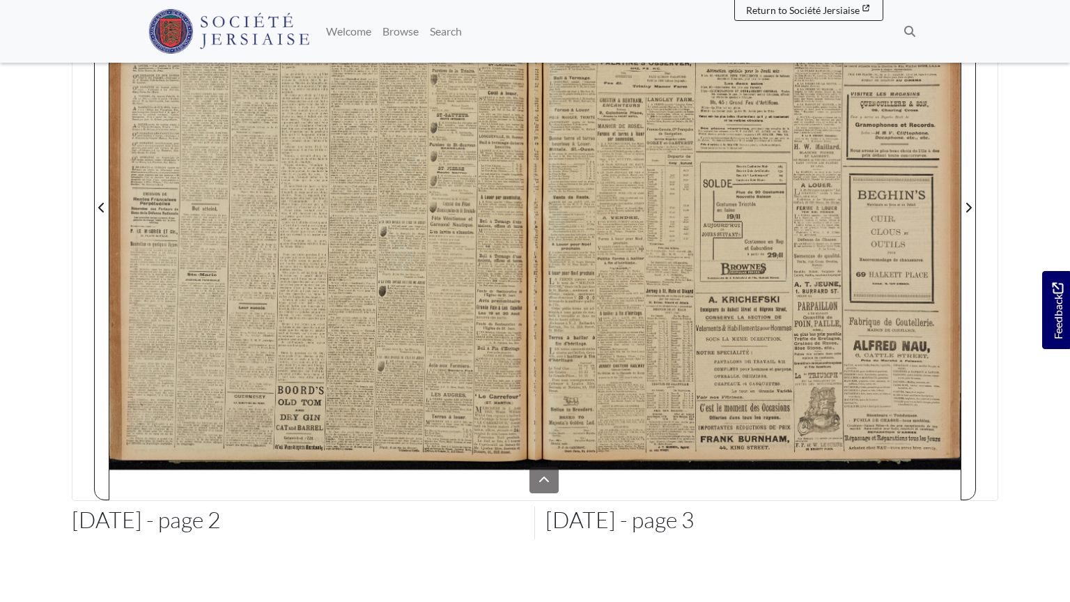
click at [104, 208] on html "Menu" at bounding box center [535, 259] width 1070 height 1076
click at [100, 208] on html "Menu" at bounding box center [535, 259] width 1070 height 1076
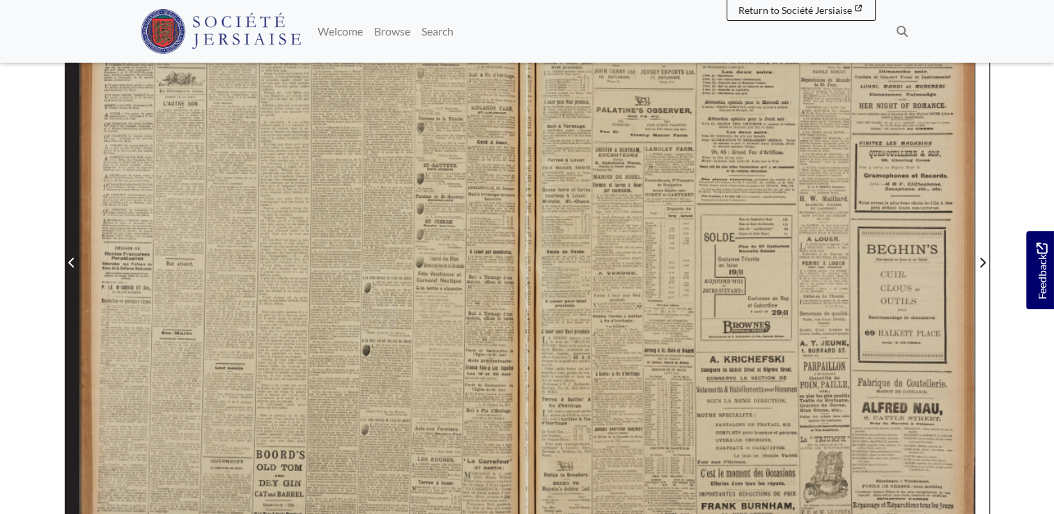
click at [75, 268] on span "Previous Page" at bounding box center [72, 262] width 14 height 17
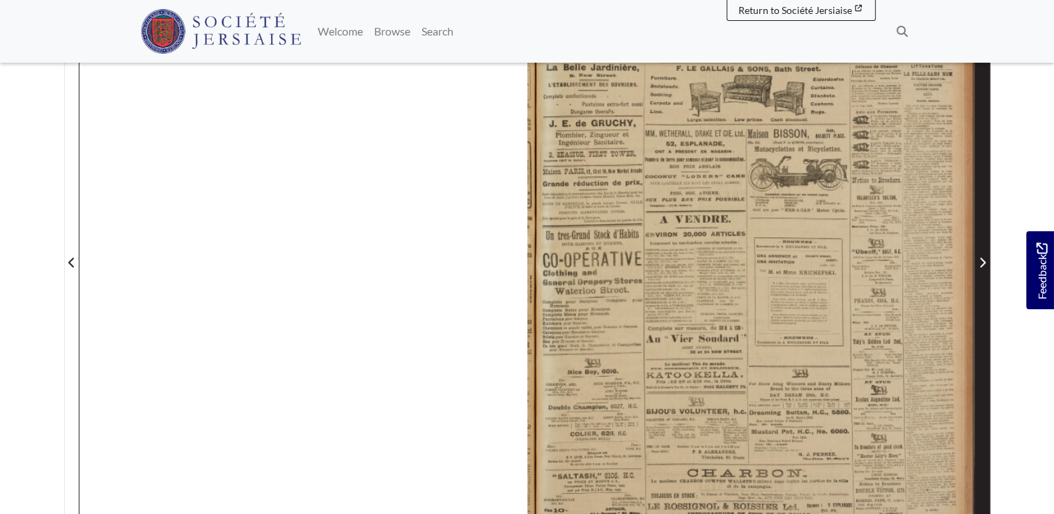
click at [985, 263] on icon "Next Page" at bounding box center [982, 262] width 7 height 11
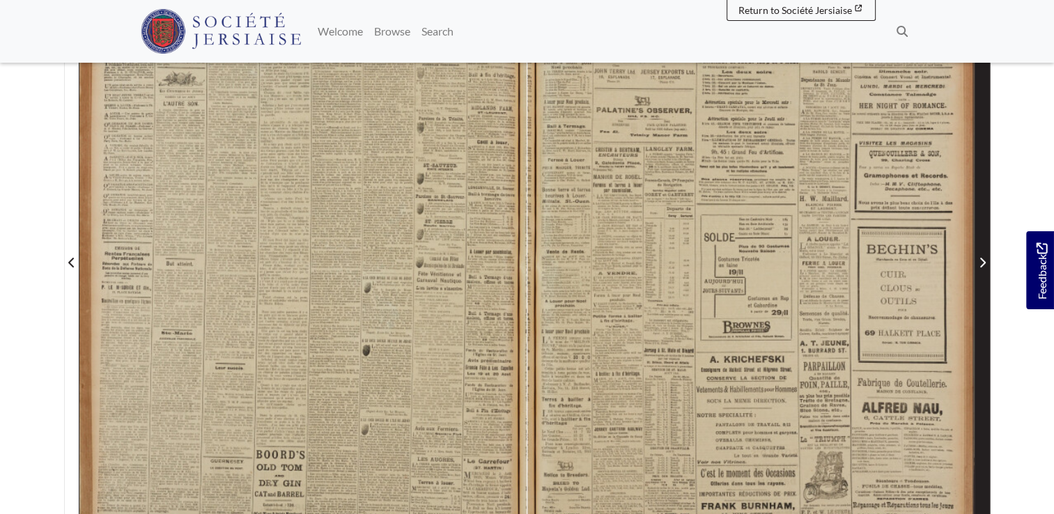
click at [985, 263] on icon "Next Page" at bounding box center [982, 262] width 7 height 11
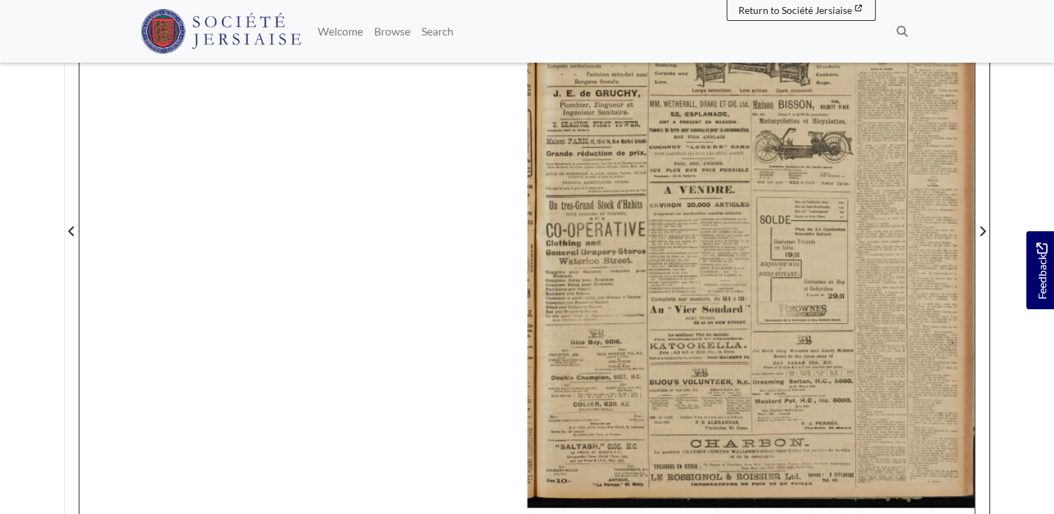
scroll to position [334, 0]
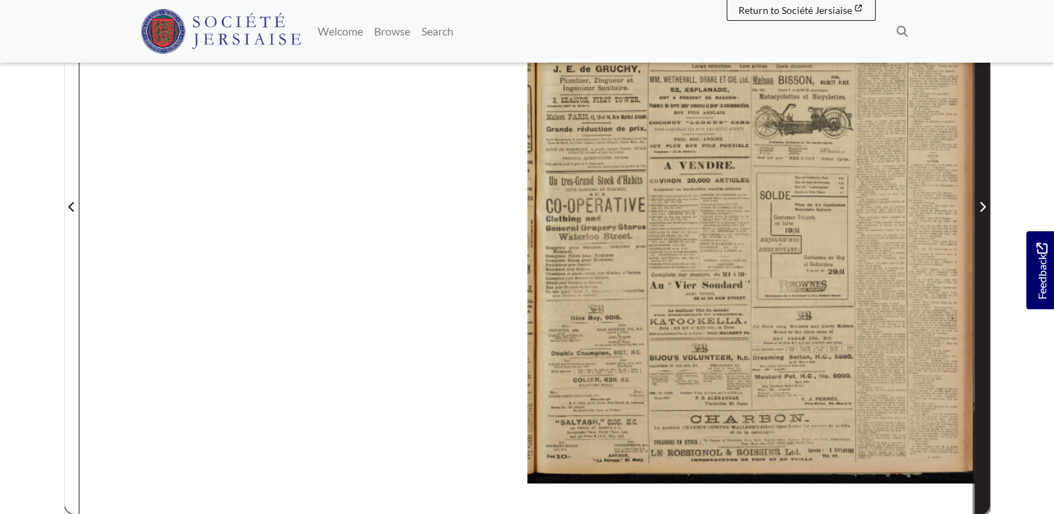
click at [983, 203] on icon "Next Page" at bounding box center [982, 206] width 7 height 11
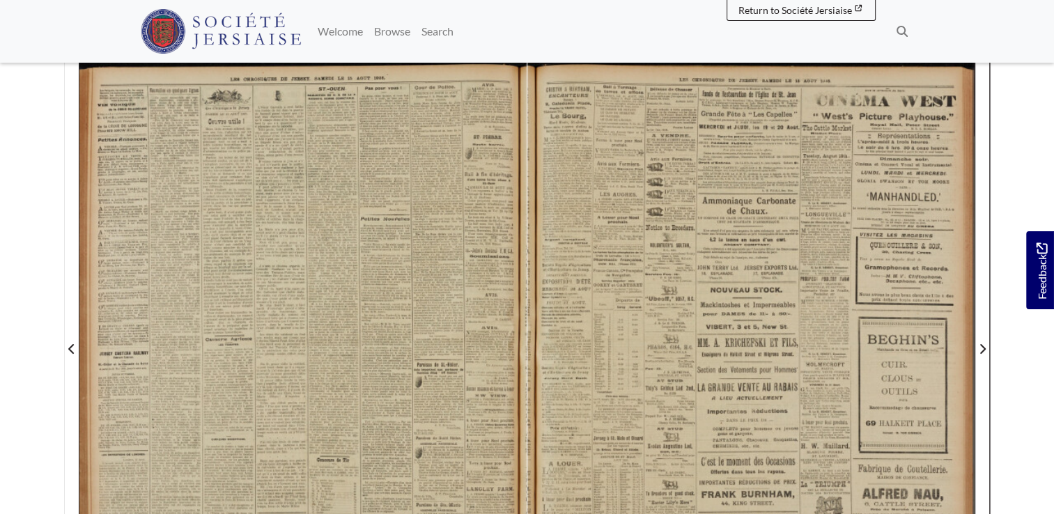
scroll to position [190, 0]
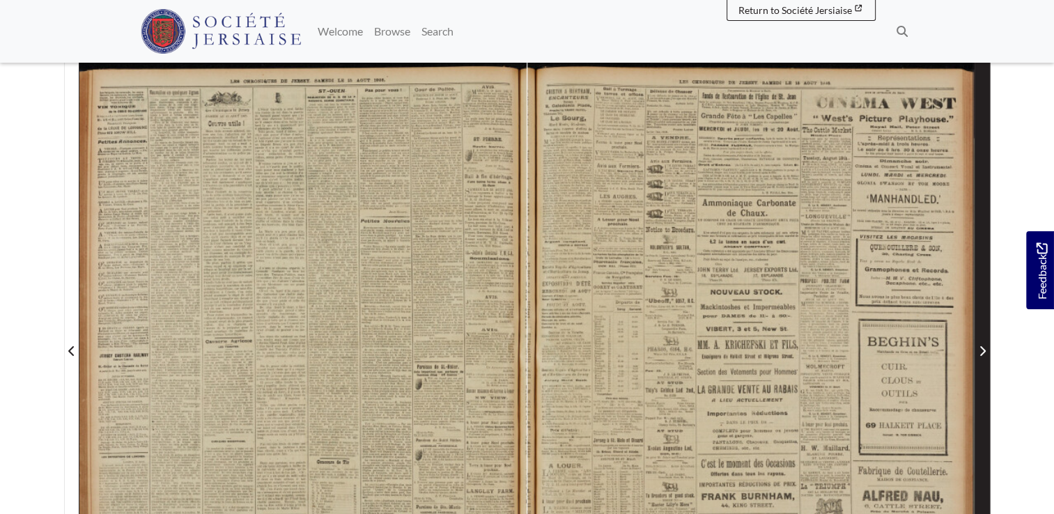
click at [984, 348] on icon "Next Page" at bounding box center [982, 350] width 7 height 11
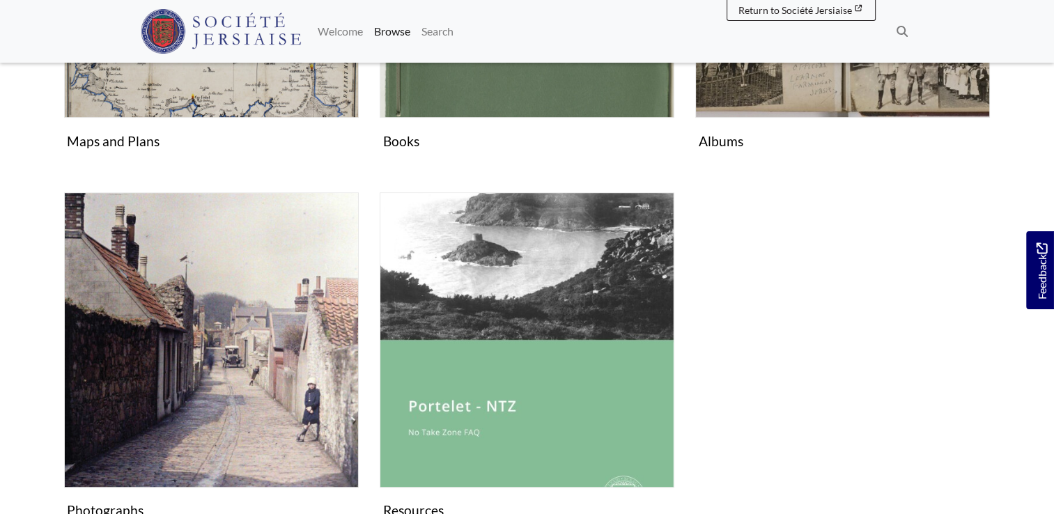
scroll to position [892, 0]
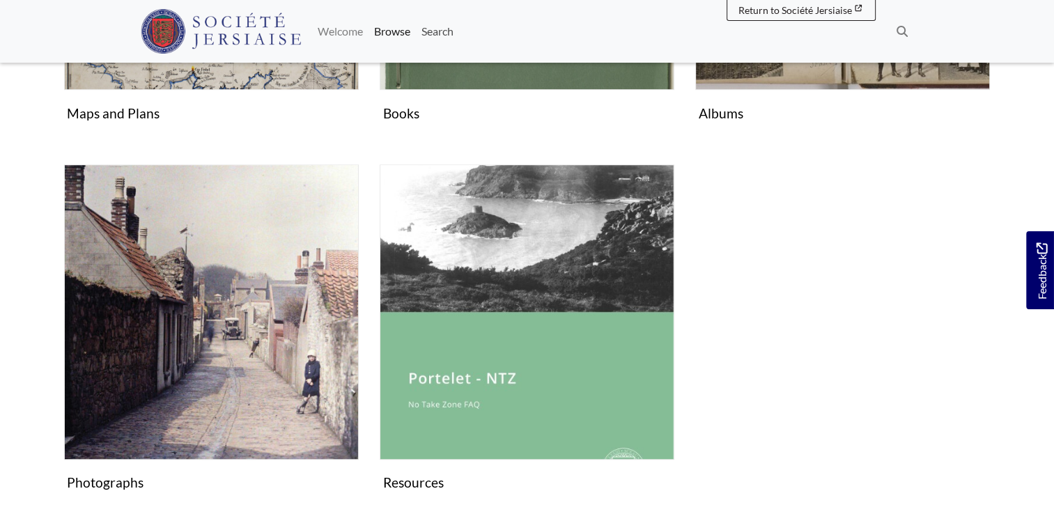
click at [440, 32] on link "Search" at bounding box center [437, 31] width 43 height 28
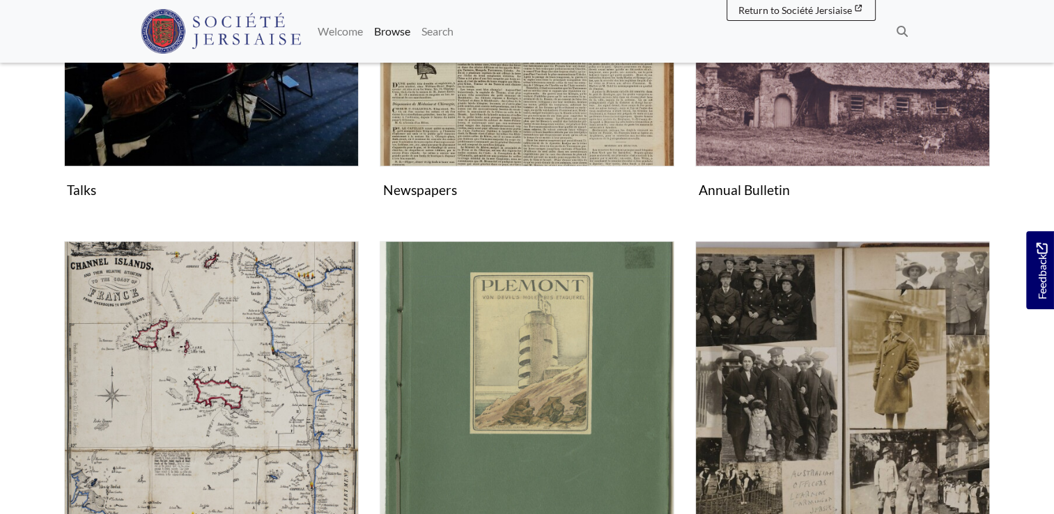
scroll to position [442, 0]
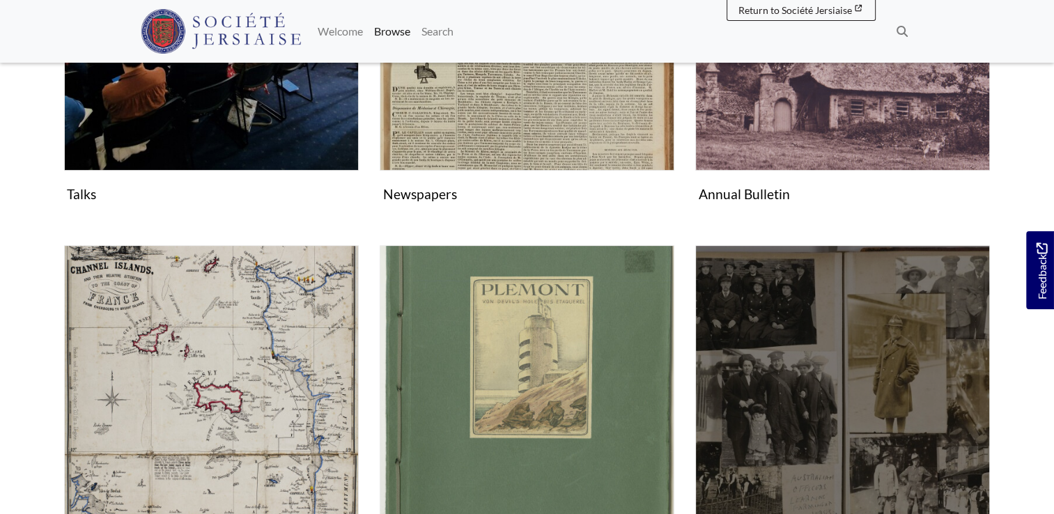
click at [889, 326] on img "Subcollection" at bounding box center [842, 392] width 295 height 295
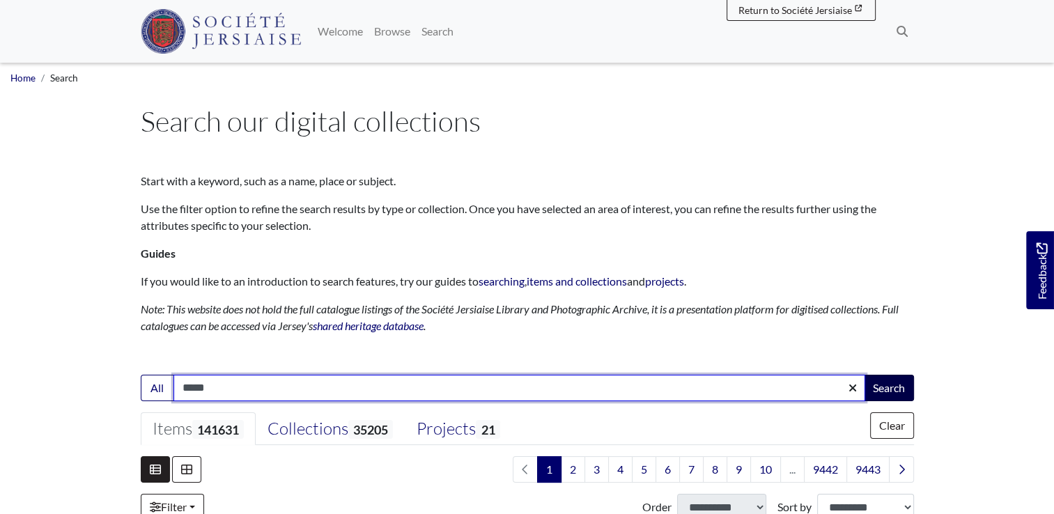
type input "*****"
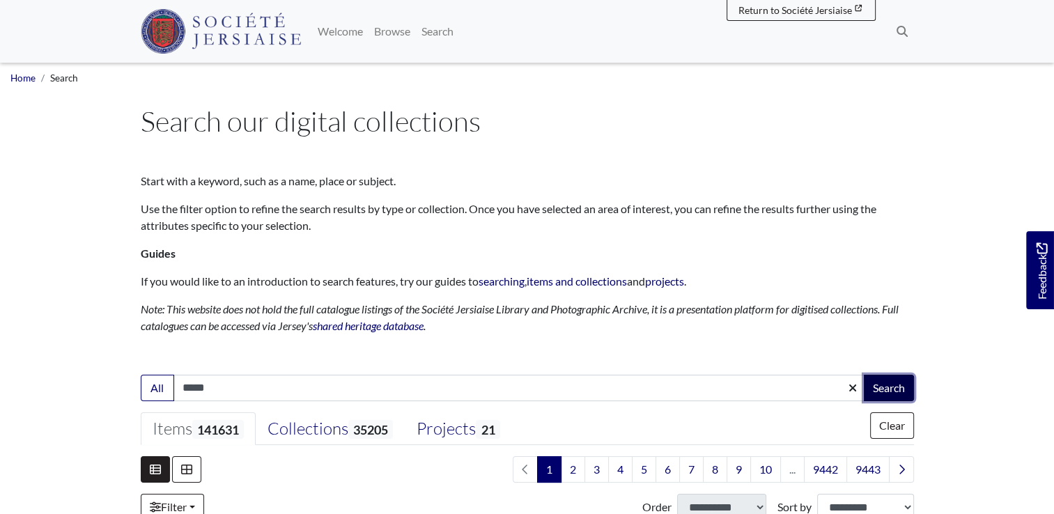
click at [882, 386] on button "Search" at bounding box center [889, 388] width 50 height 26
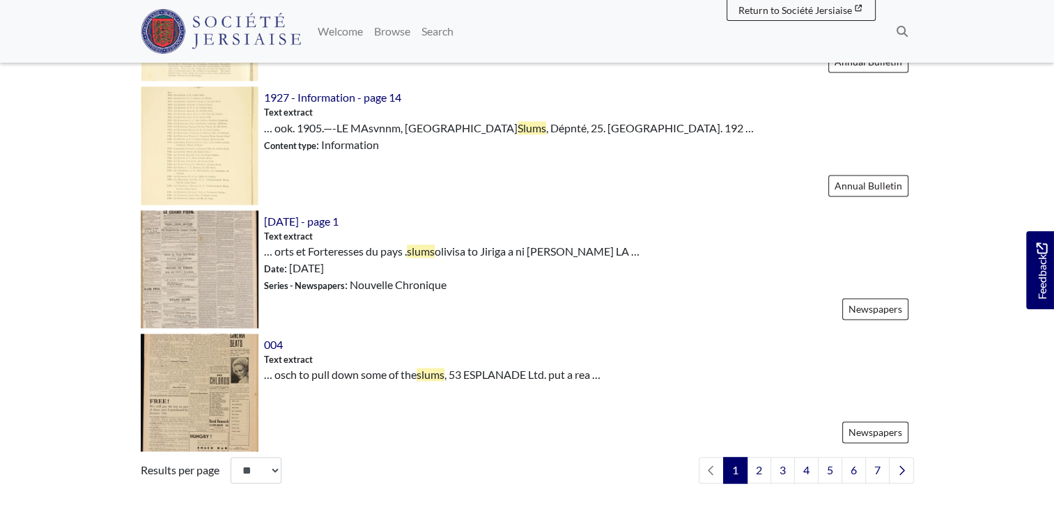
scroll to position [1922, 0]
click at [218, 180] on img at bounding box center [200, 145] width 118 height 118
click at [759, 472] on link "2" at bounding box center [759, 469] width 24 height 26
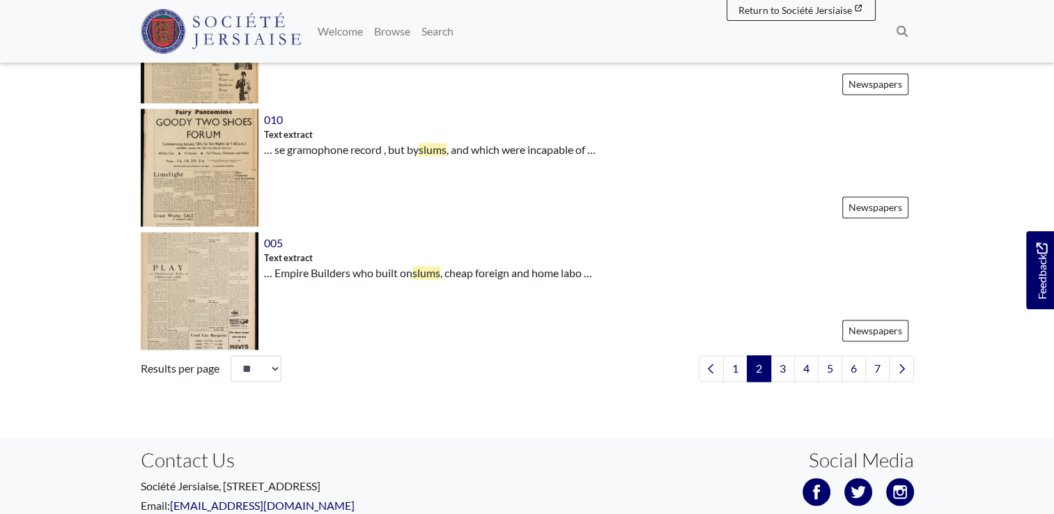
scroll to position [2048, 0]
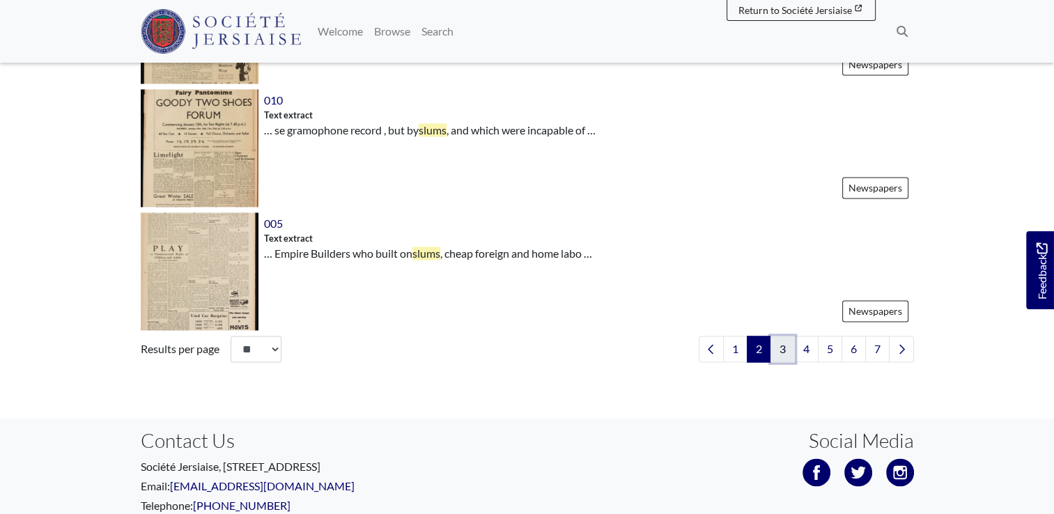
click at [780, 355] on link "3" at bounding box center [782, 349] width 24 height 26
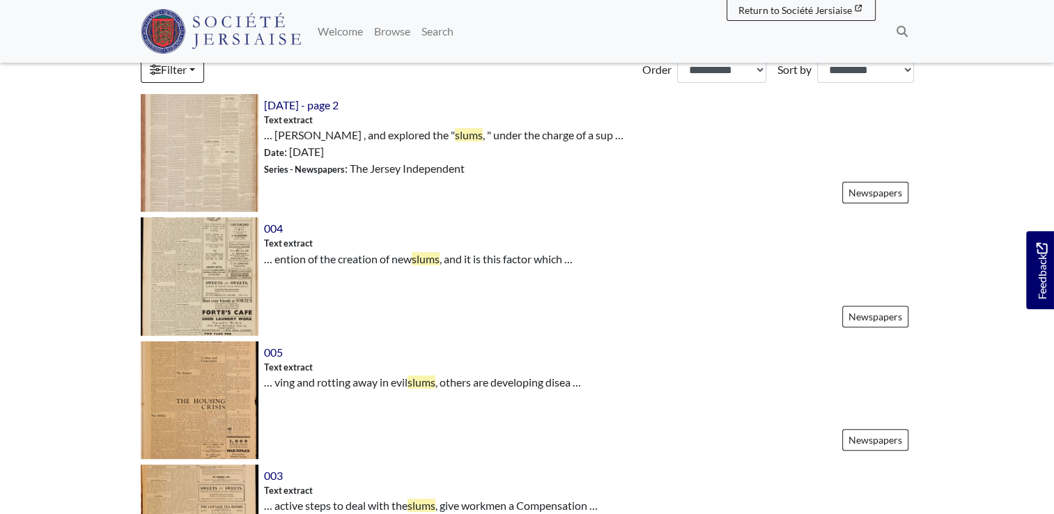
scroll to position [449, 0]
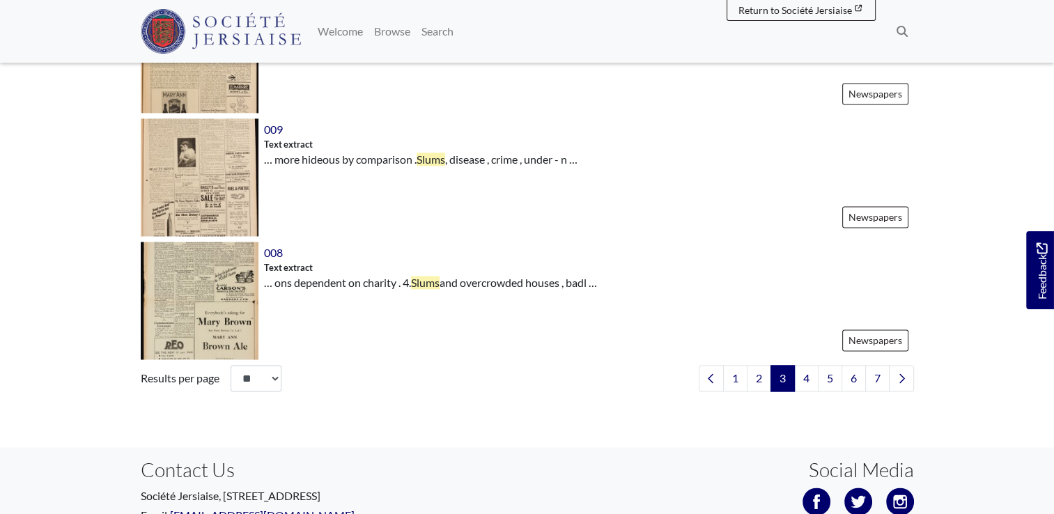
scroll to position [2037, 0]
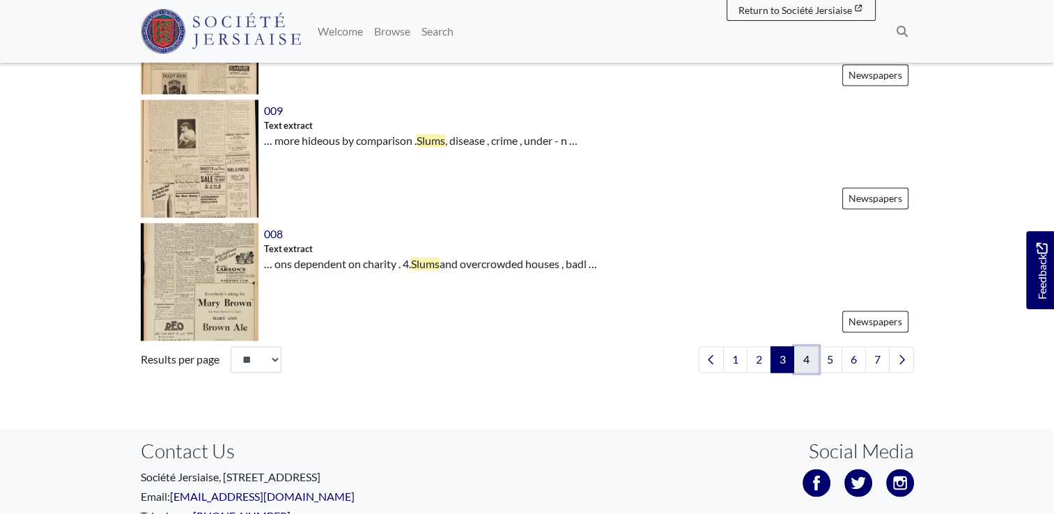
click at [805, 361] on link "4" at bounding box center [806, 359] width 24 height 26
click at [1051, 476] on footer "Feedback Contact Us Société Jersiaise, 7 Pier Road, St Helier, Jersey, JE2 4XW …" at bounding box center [527, 502] width 1054 height 149
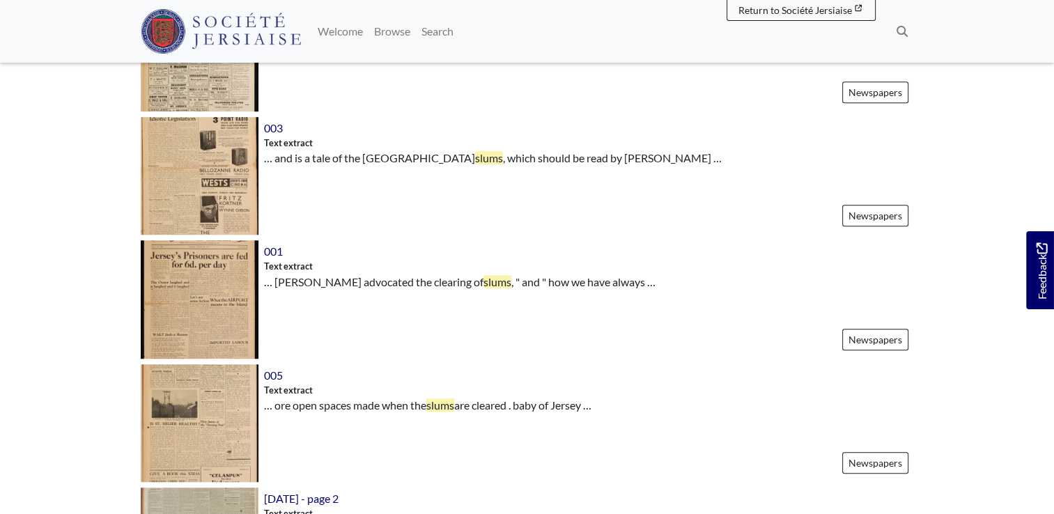
scroll to position [914, 0]
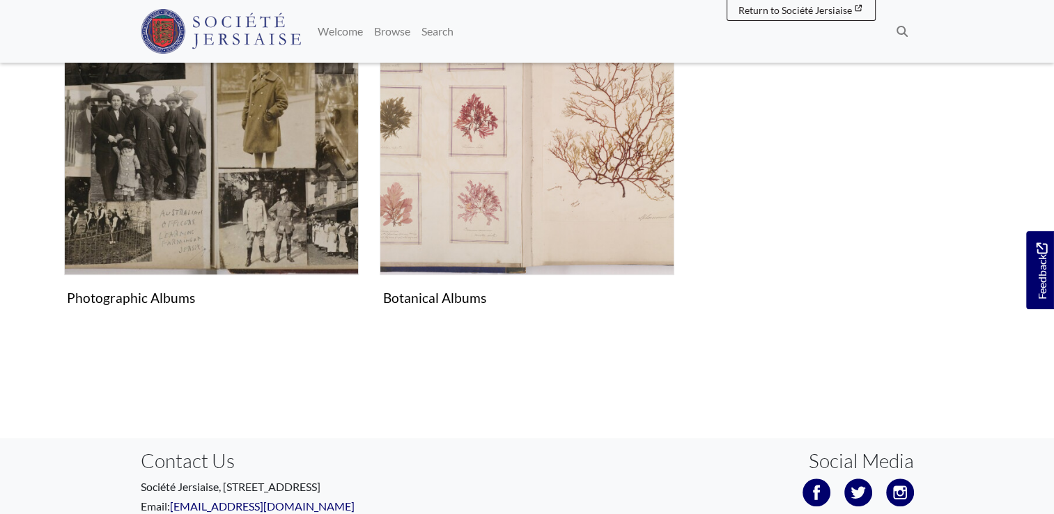
scroll to position [446, 0]
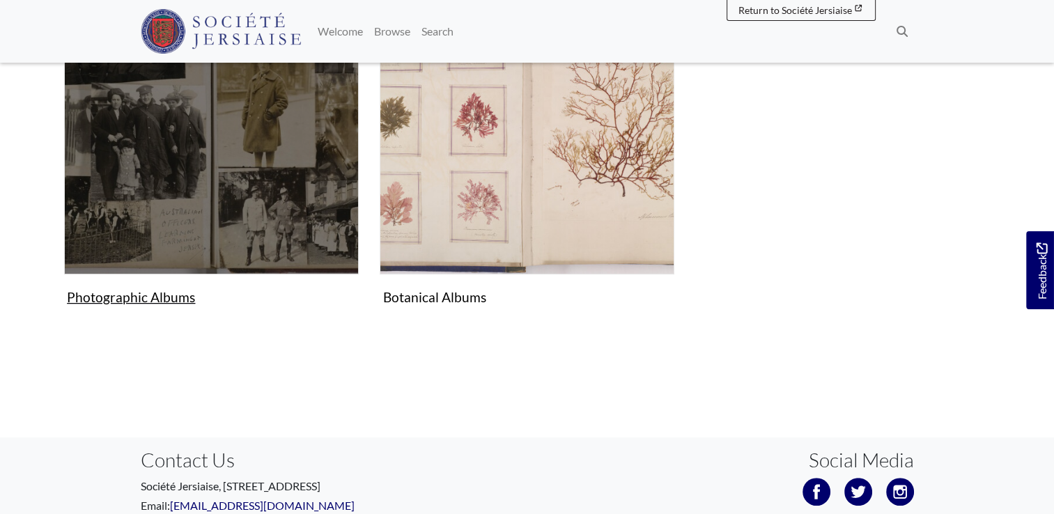
click at [248, 215] on img "Subcollection" at bounding box center [211, 126] width 295 height 295
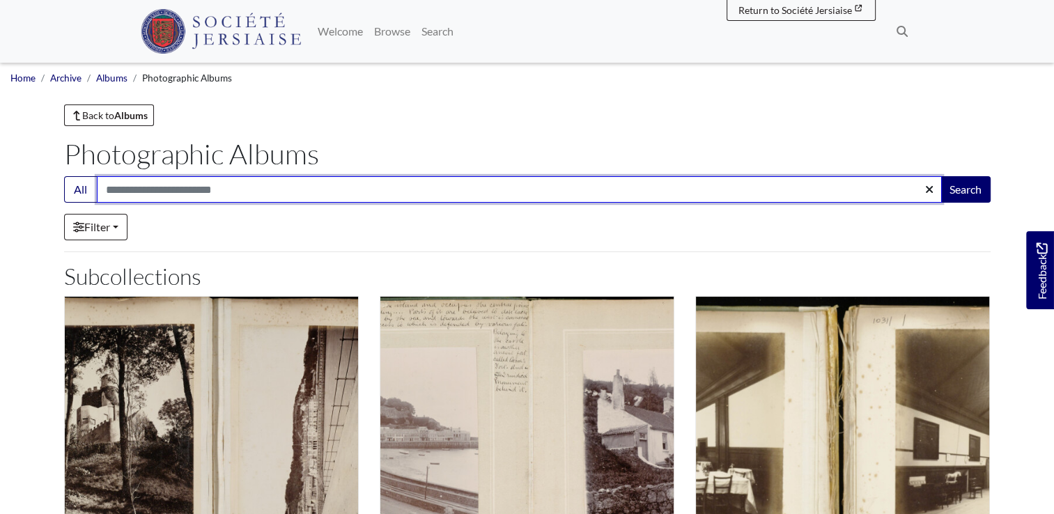
click at [217, 193] on input "Search:" at bounding box center [519, 189] width 845 height 26
type input "******"
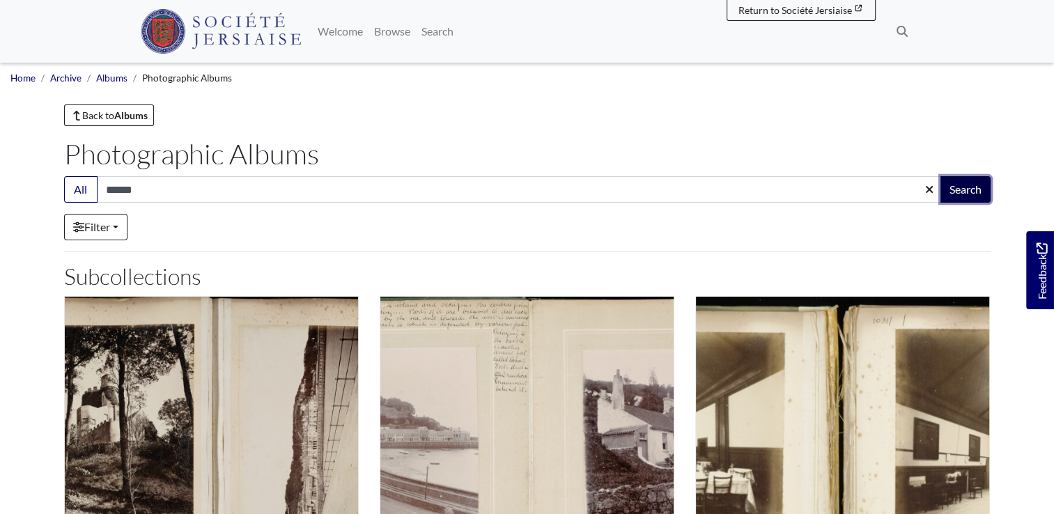
click at [966, 191] on button "Search" at bounding box center [965, 189] width 50 height 26
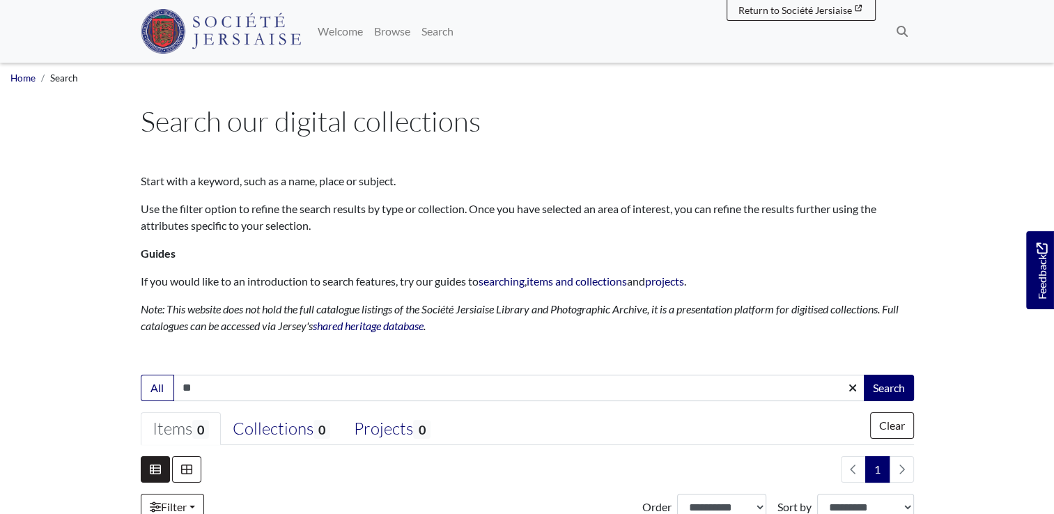
type input "*"
type input "******"
click at [891, 382] on button "Search" at bounding box center [889, 388] width 50 height 26
